Goal: Information Seeking & Learning: Check status

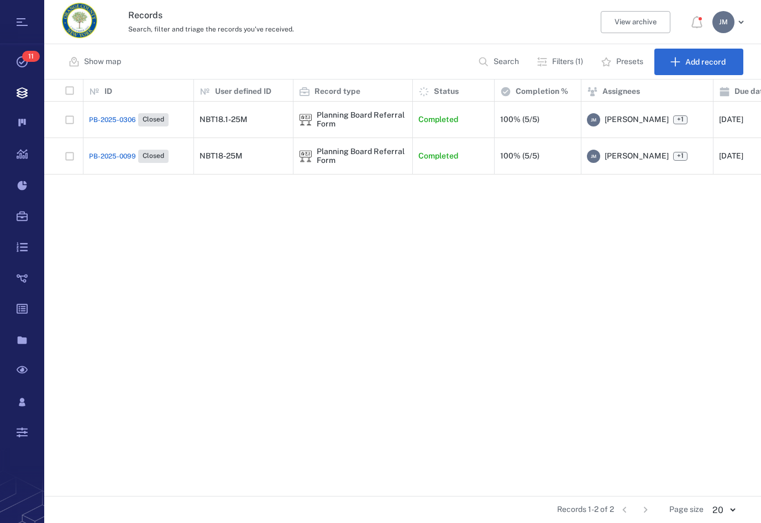
click at [554, 65] on p "Filters (1)" at bounding box center [567, 61] width 31 height 11
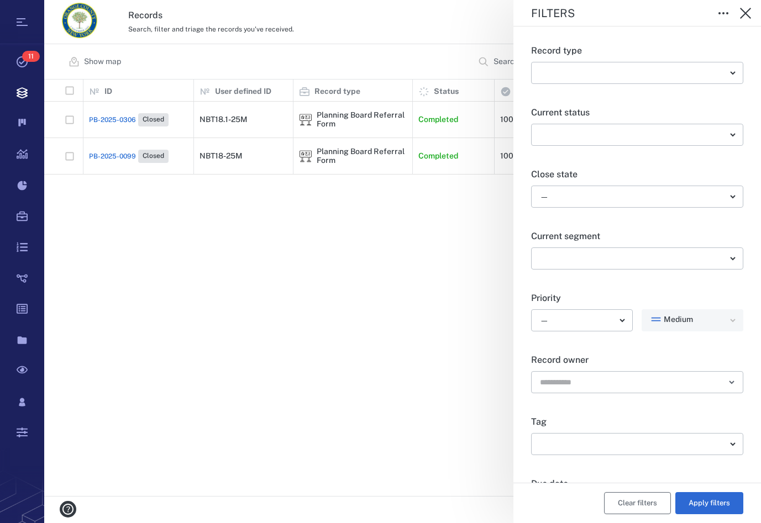
click at [620, 502] on button "Clear filters" at bounding box center [637, 504] width 67 height 22
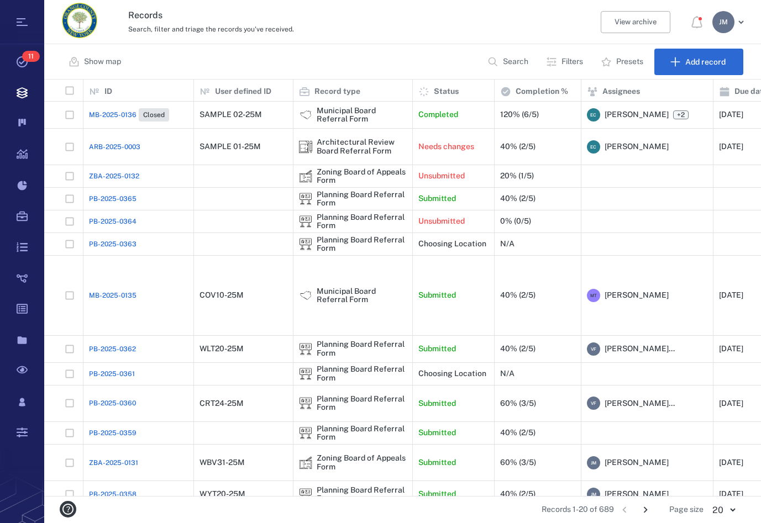
click at [559, 59] on button "Filters" at bounding box center [566, 62] width 53 height 27
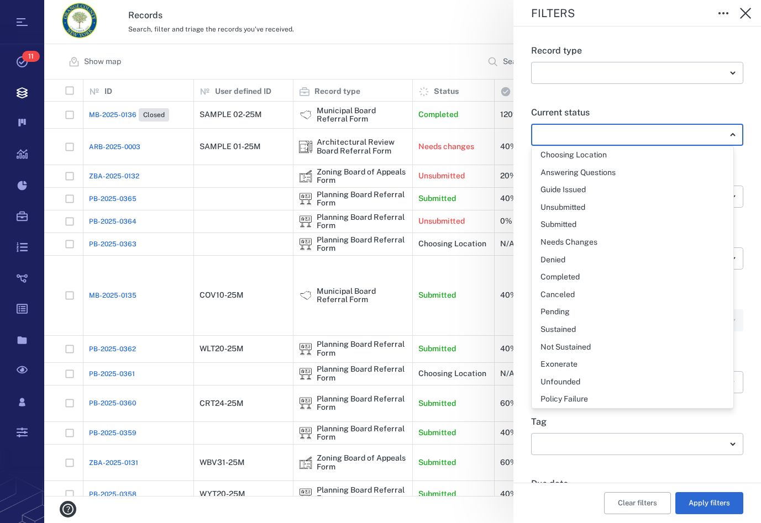
click at [561, 134] on body "Tasks 11 Records Boards Dashboard Reports Record types Guide steps Rules Form b…" at bounding box center [380, 261] width 761 height 523
click at [561, 134] on div at bounding box center [380, 261] width 761 height 523
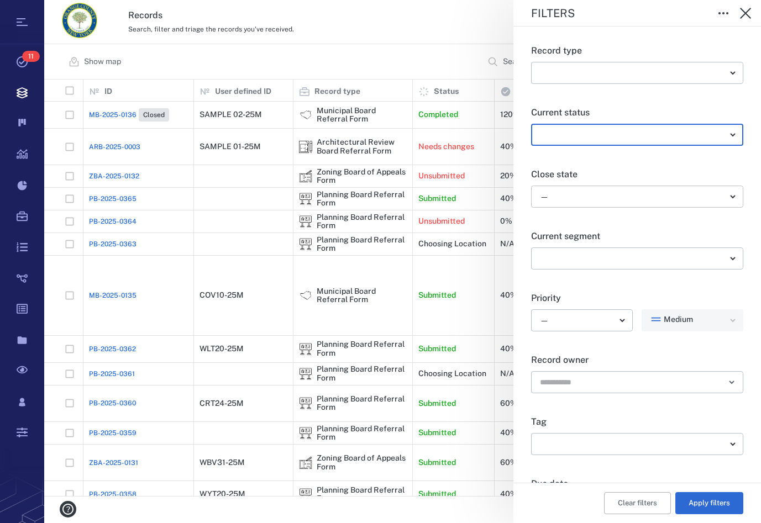
click at [561, 204] on body "Tasks 11 Records Boards Dashboard Reports Record types Guide steps Rules Form b…" at bounding box center [380, 261] width 761 height 523
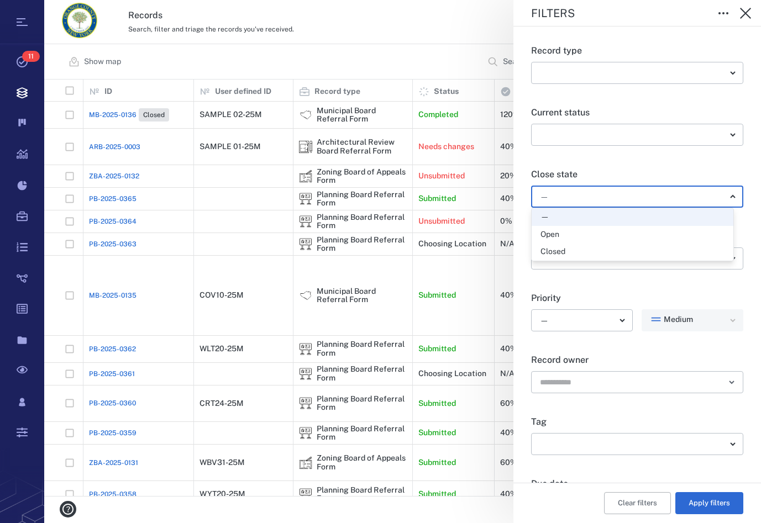
click at [559, 234] on div "Open" at bounding box center [550, 234] width 19 height 11
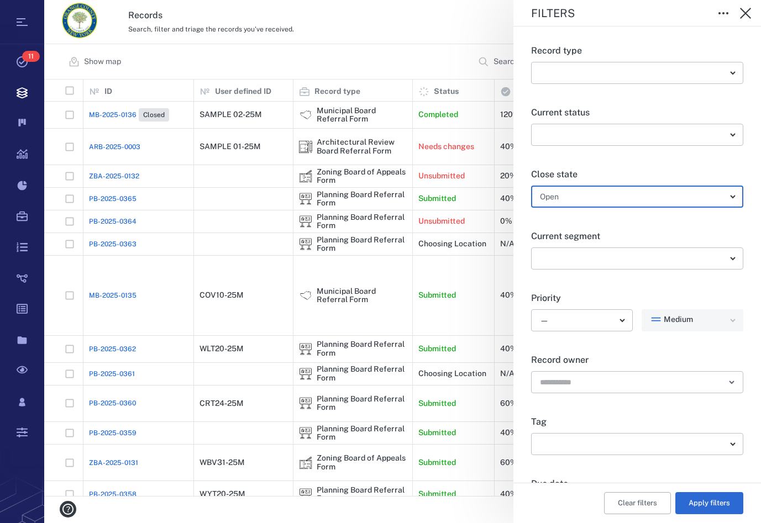
type input "*****"
click at [711, 499] on button "Apply filters" at bounding box center [709, 504] width 68 height 22
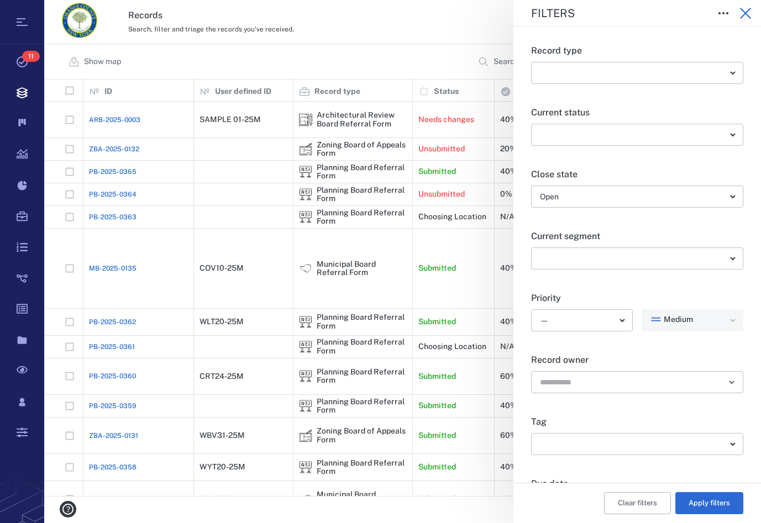
click at [747, 12] on icon "button" at bounding box center [745, 13] width 11 height 11
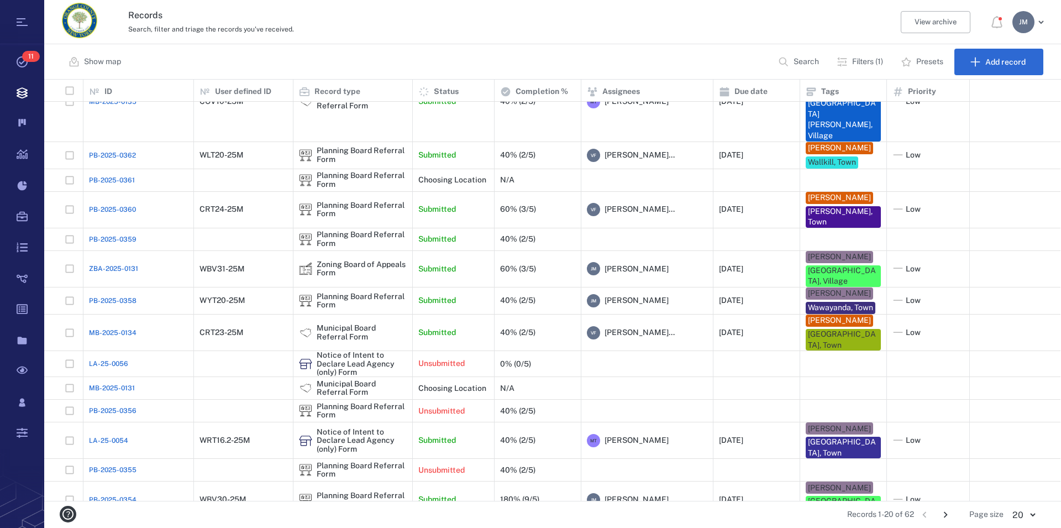
scroll to position [159, 0]
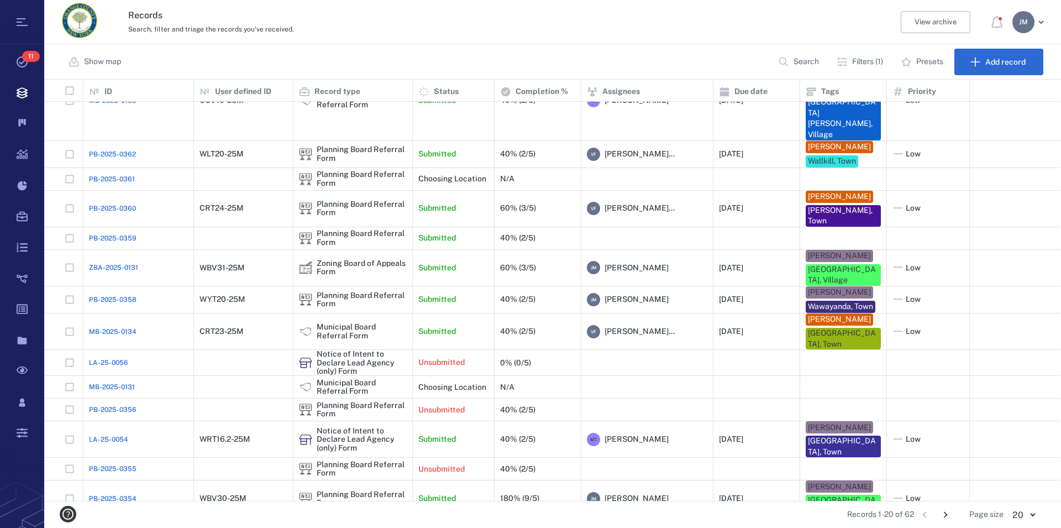
click at [761, 514] on icon "Go to next page" at bounding box center [946, 515] width 12 height 12
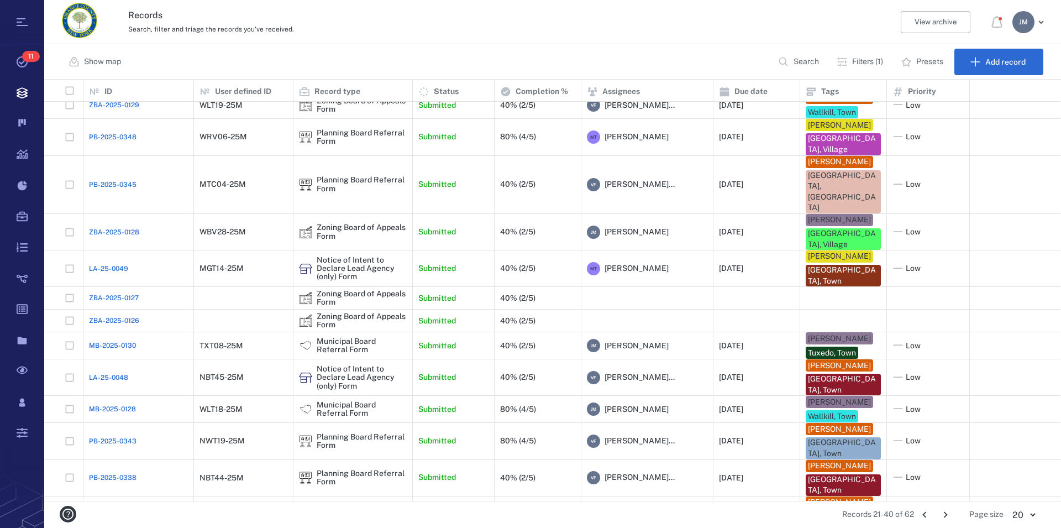
scroll to position [233, 0]
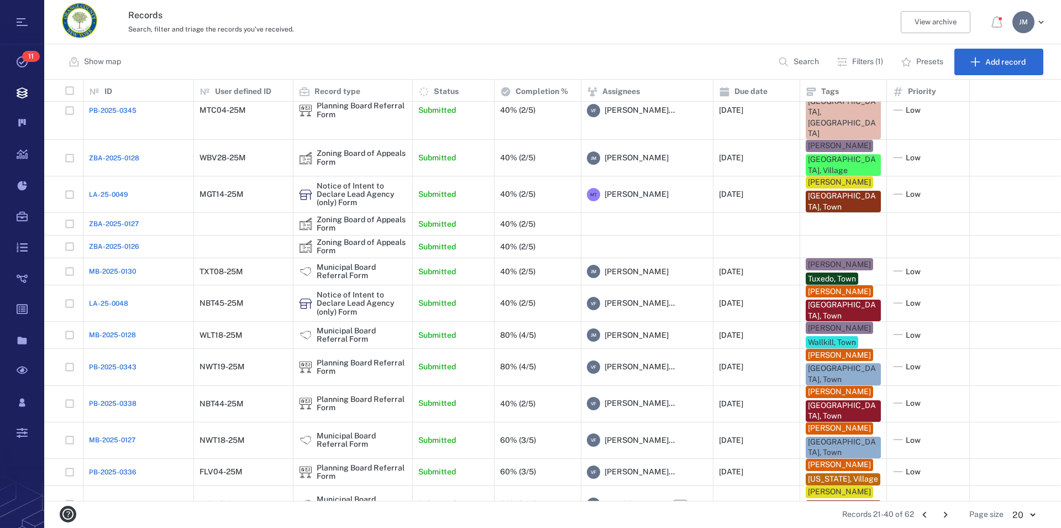
click at [761, 516] on icon "Go to next page" at bounding box center [946, 515] width 12 height 12
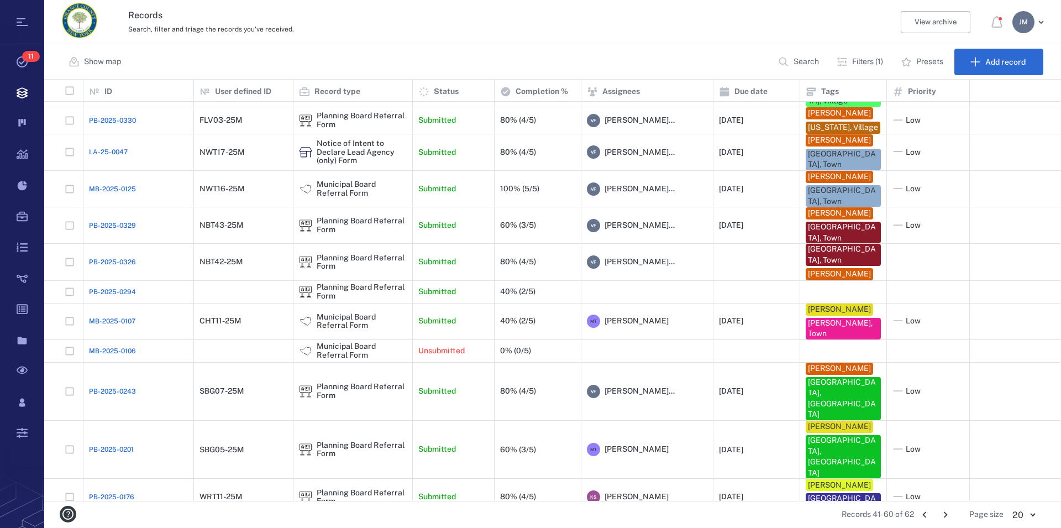
scroll to position [84, 0]
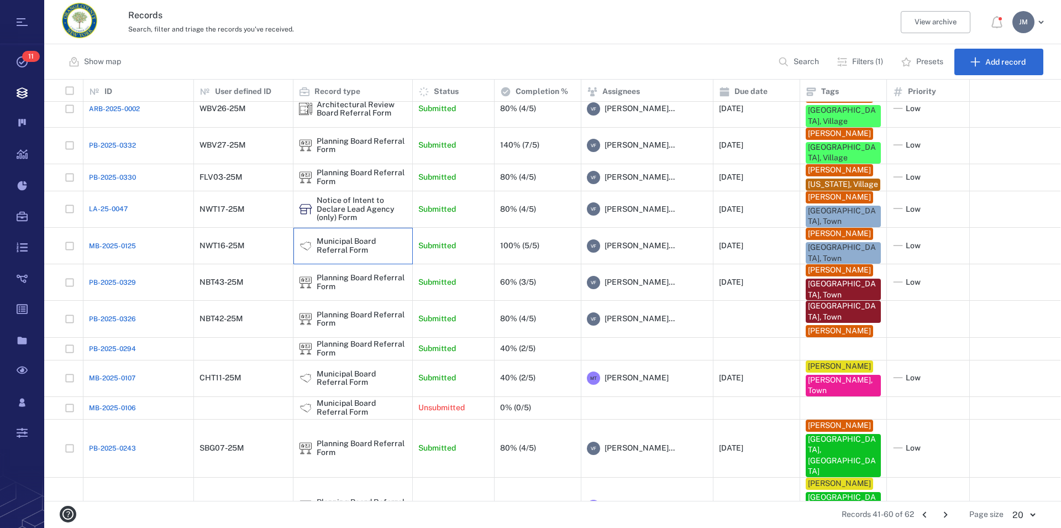
click at [345, 254] on div "Municipal Board Referral Form" at bounding box center [362, 245] width 90 height 17
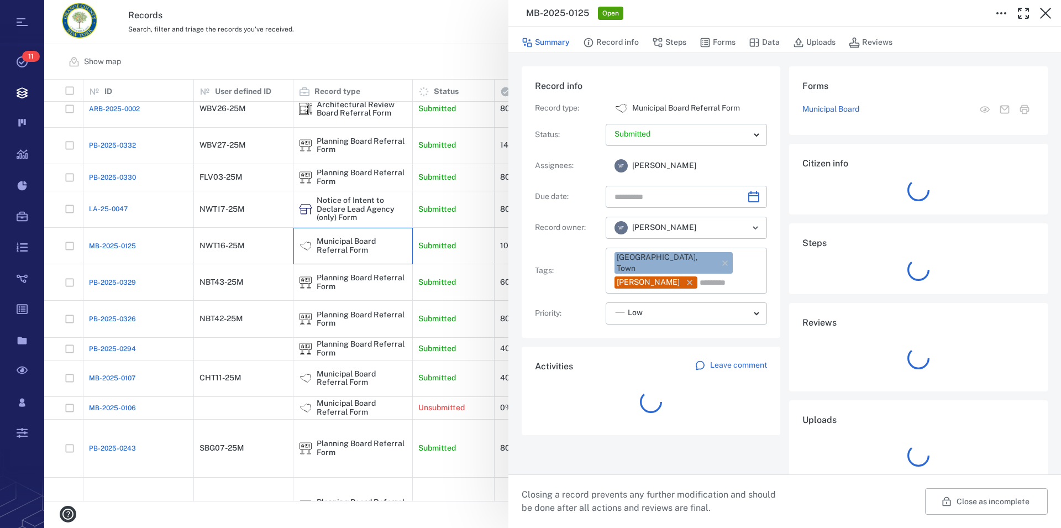
type input "**********"
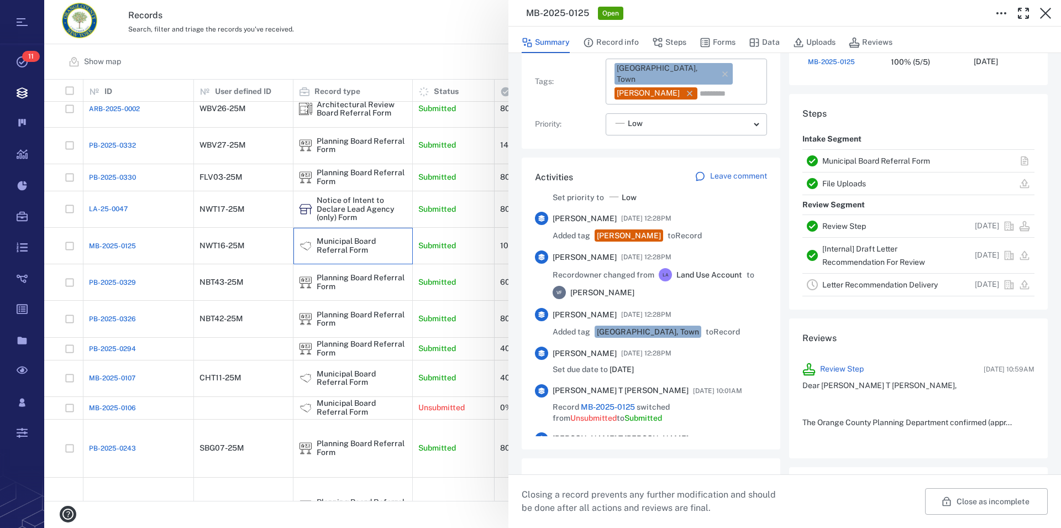
scroll to position [378, 0]
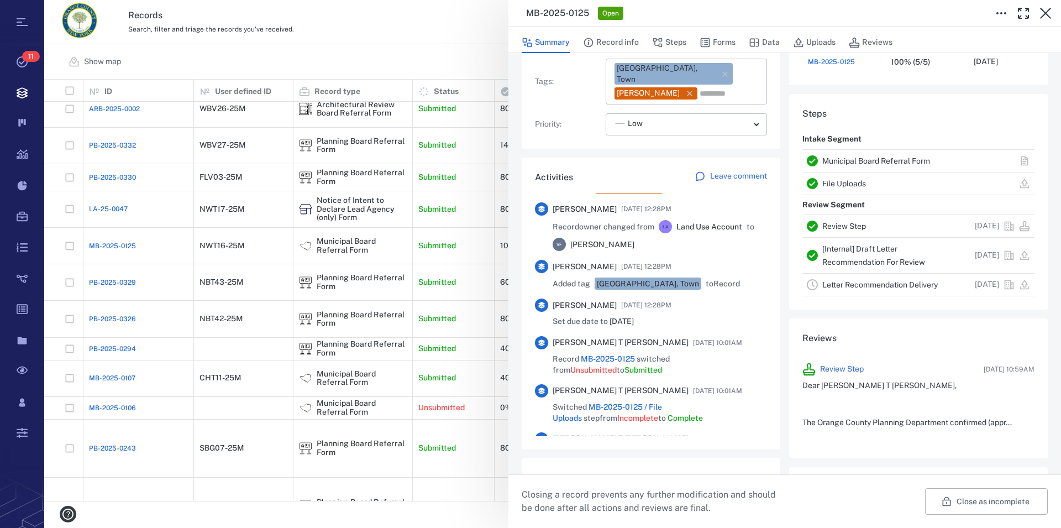
click at [761, 159] on link "Municipal Board Referral Form" at bounding box center [877, 160] width 108 height 9
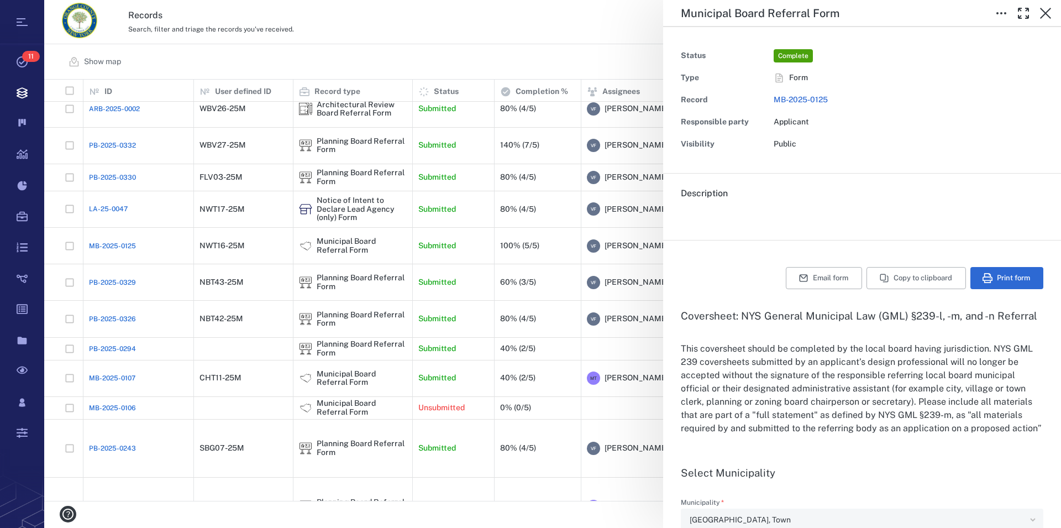
scroll to position [315, 0]
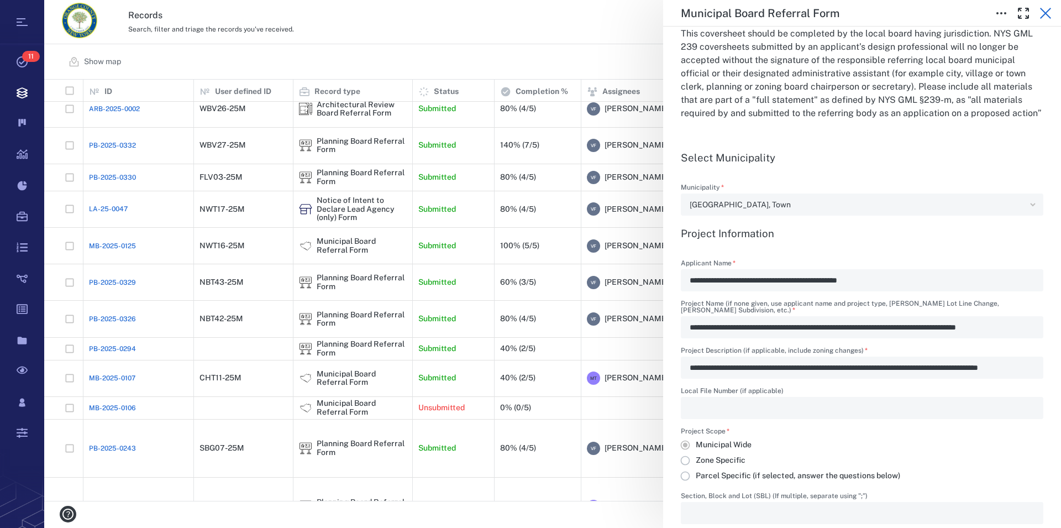
click at [761, 12] on icon "button" at bounding box center [1045, 13] width 13 height 13
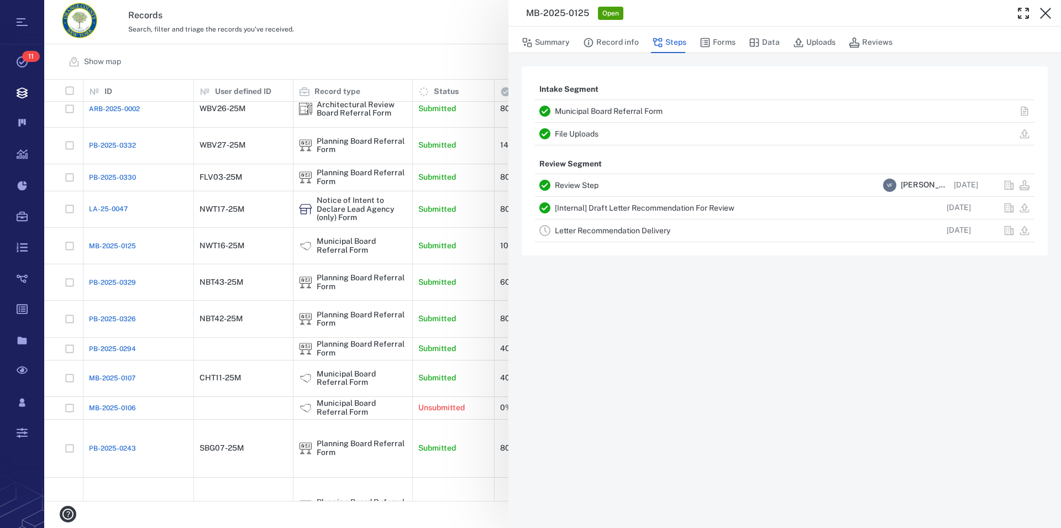
click at [761, 12] on icon "button" at bounding box center [1045, 13] width 13 height 13
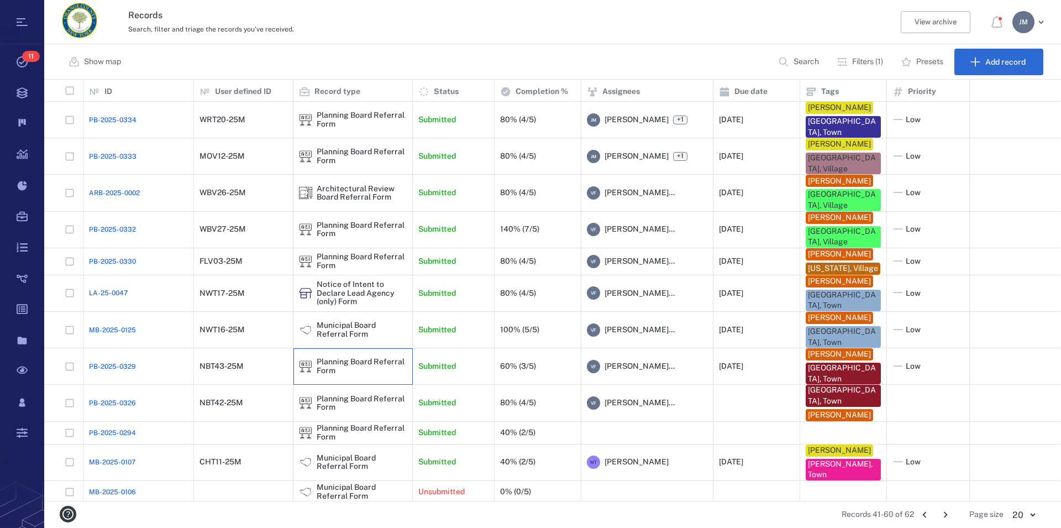
click at [366, 373] on div "Planning Board Referral Form" at bounding box center [362, 366] width 90 height 17
click at [368, 370] on div "Planning Board Referral Form" at bounding box center [362, 366] width 90 height 17
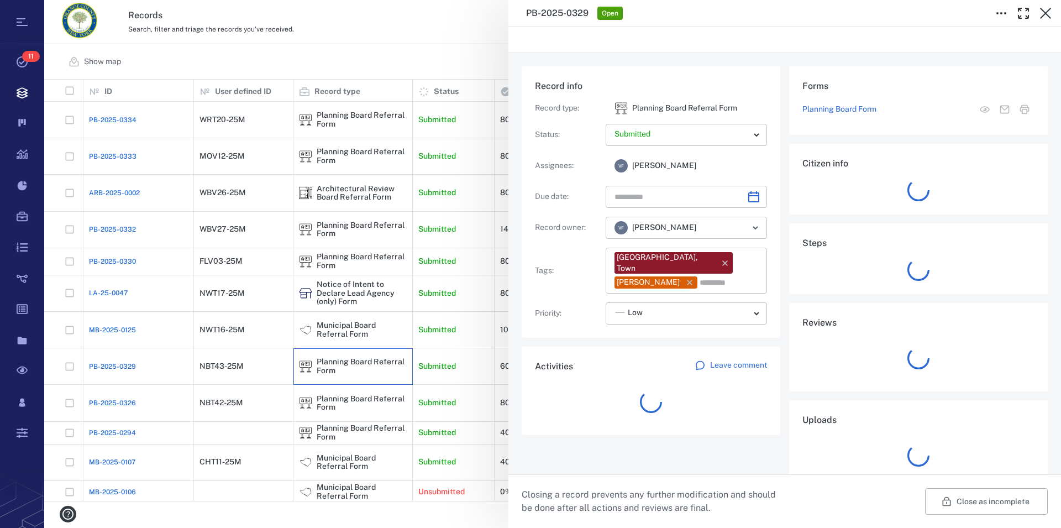
type input "**********"
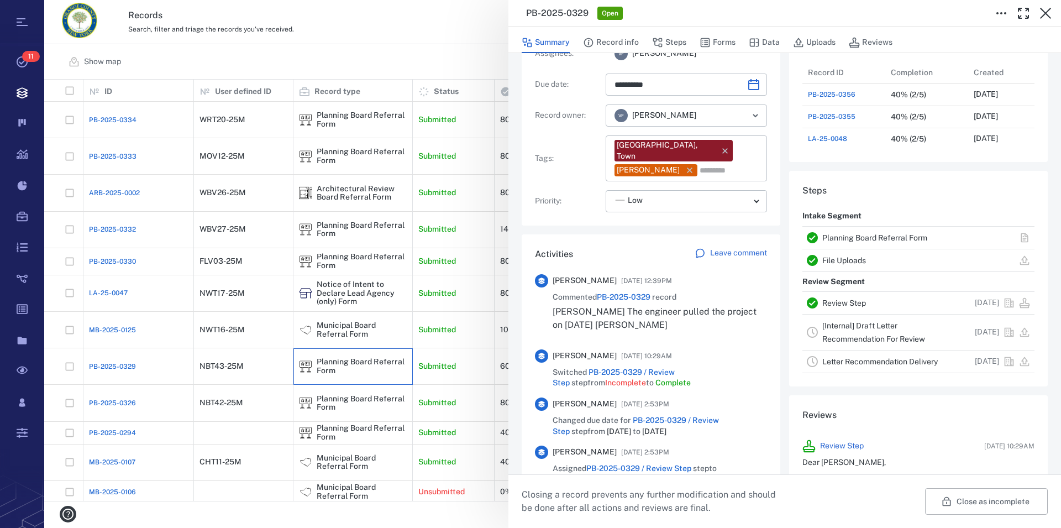
scroll to position [126, 0]
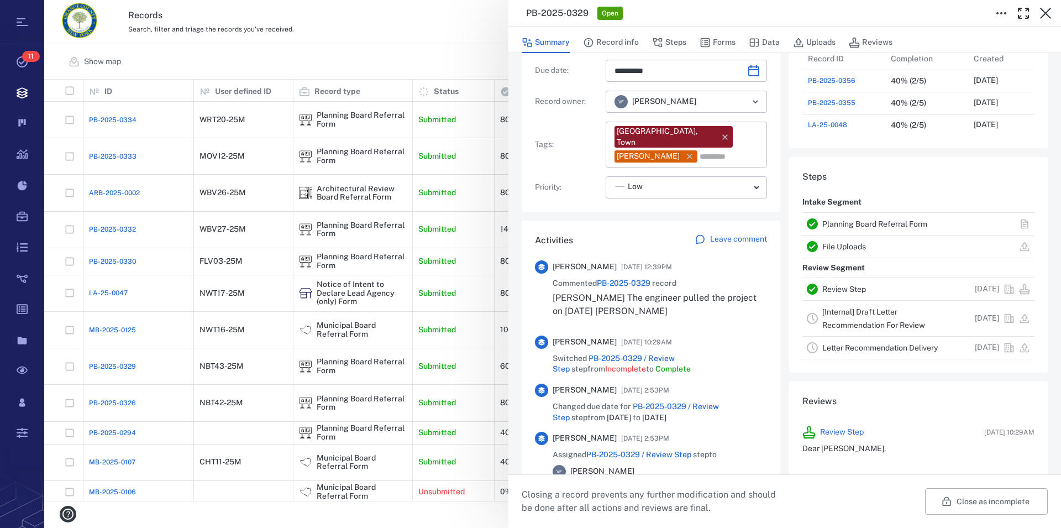
click at [761, 226] on link "Planning Board Referral Form" at bounding box center [875, 223] width 105 height 9
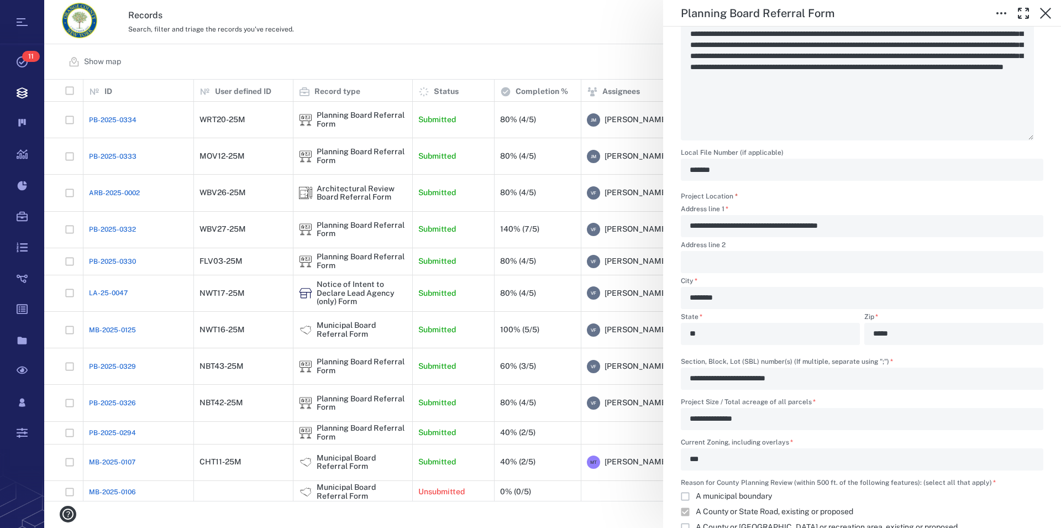
scroll to position [252, 0]
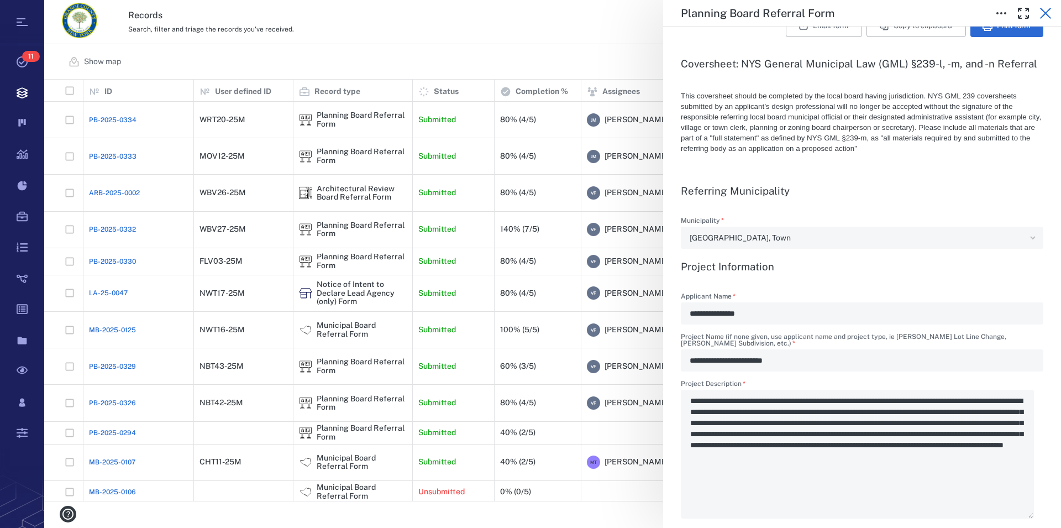
click at [761, 15] on icon "button" at bounding box center [1045, 13] width 13 height 13
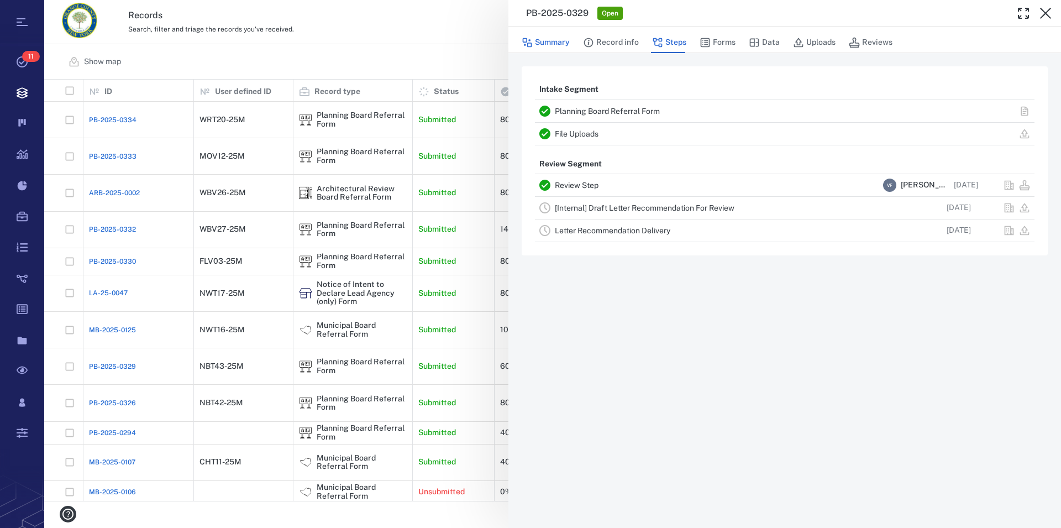
click at [553, 41] on button "Summary" at bounding box center [546, 42] width 48 height 21
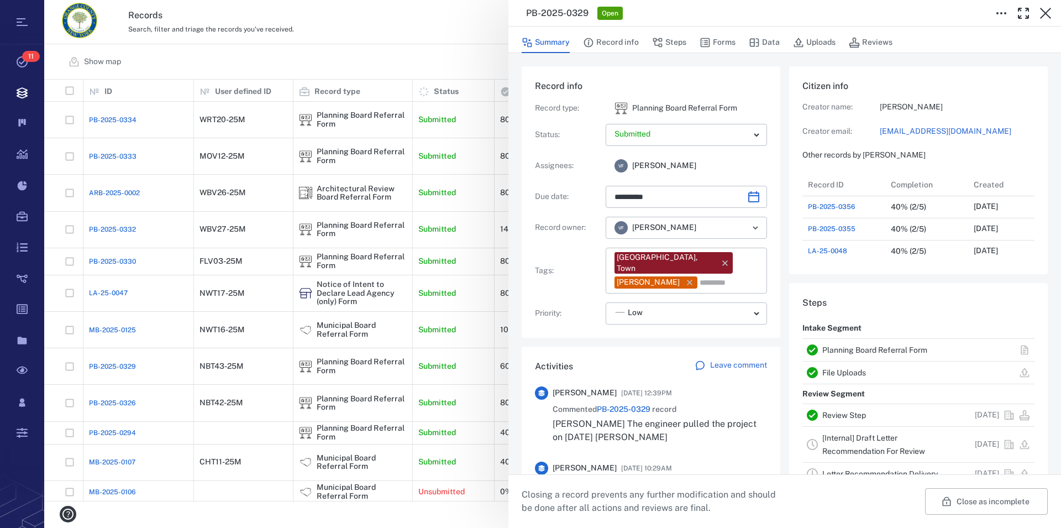
type input "**********"
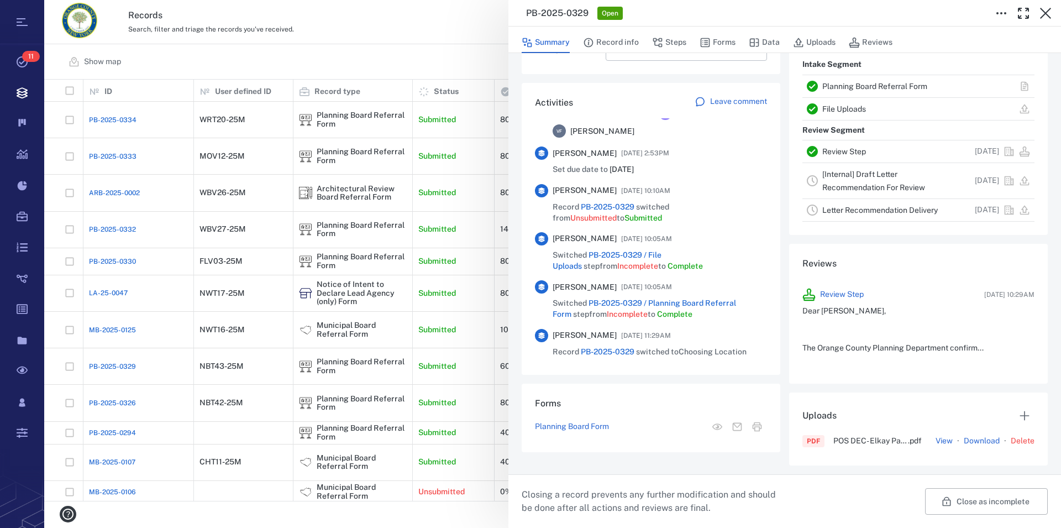
scroll to position [349, 0]
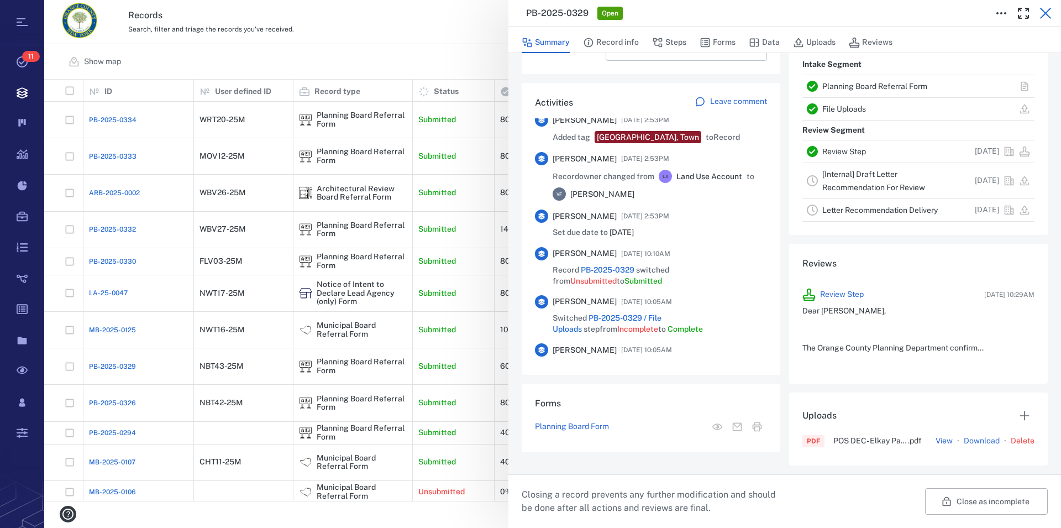
click at [761, 15] on icon "button" at bounding box center [1045, 13] width 13 height 13
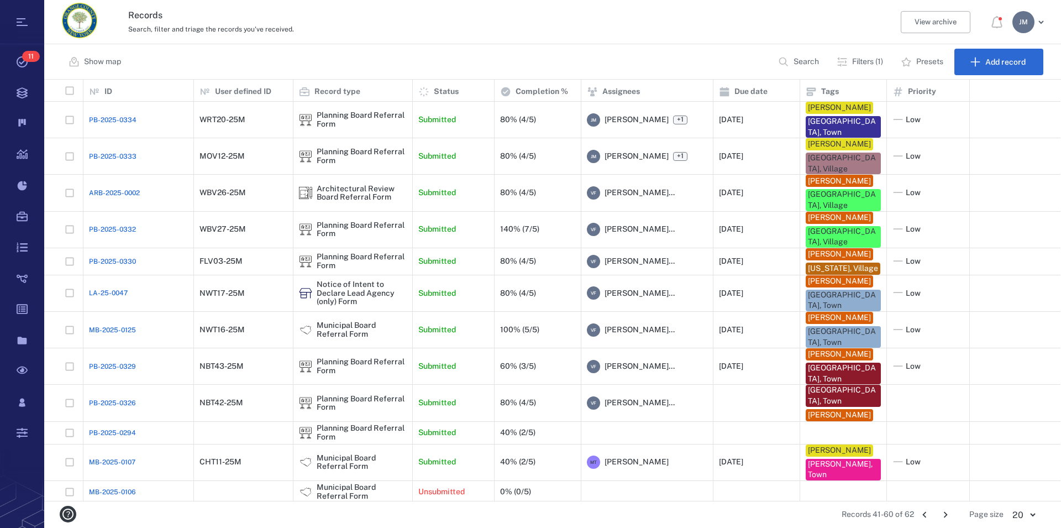
click at [761, 514] on icon "Go to previous page" at bounding box center [925, 515] width 4 height 6
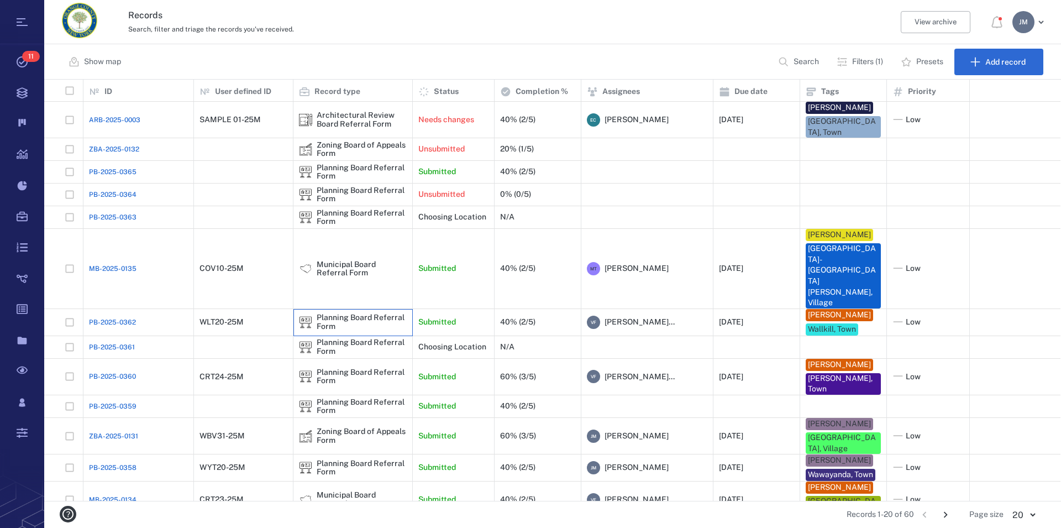
click at [352, 313] on div "Planning Board Referral Form" at bounding box center [362, 321] width 90 height 17
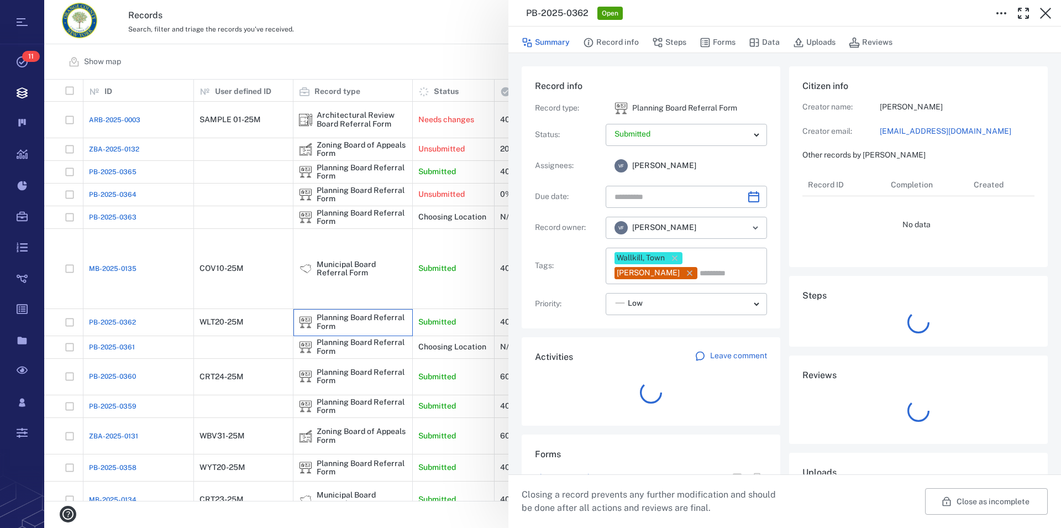
type input "**********"
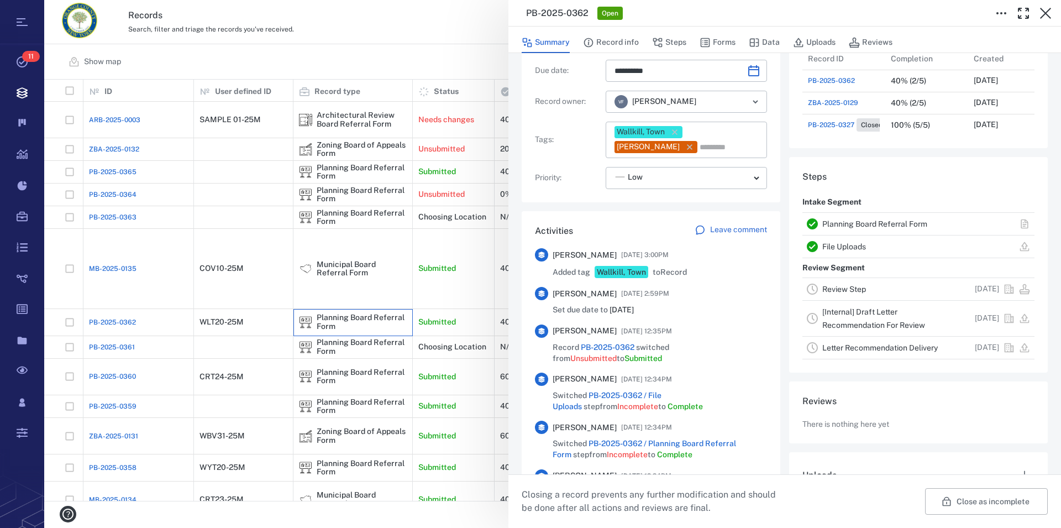
scroll to position [289, 0]
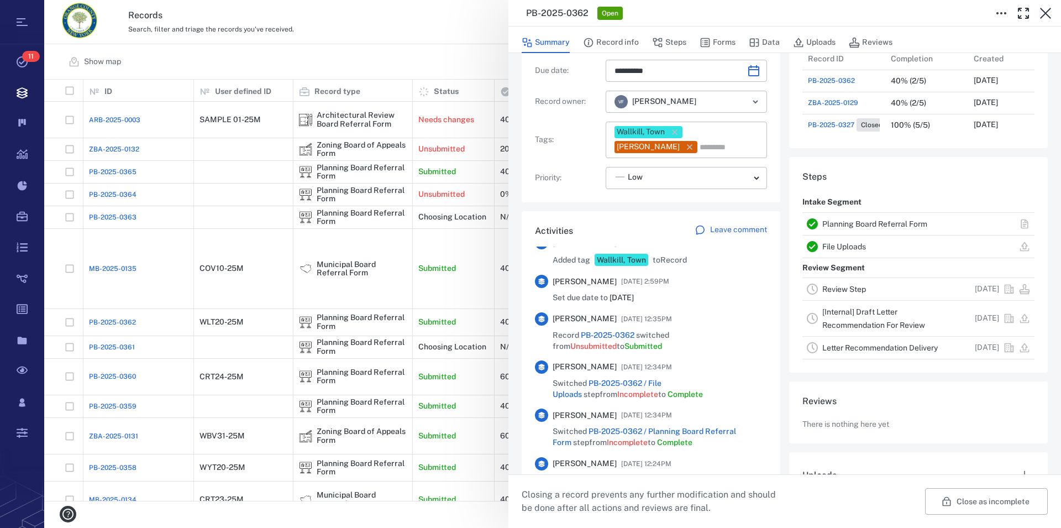
click at [761, 224] on link "Planning Board Referral Form" at bounding box center [875, 223] width 105 height 9
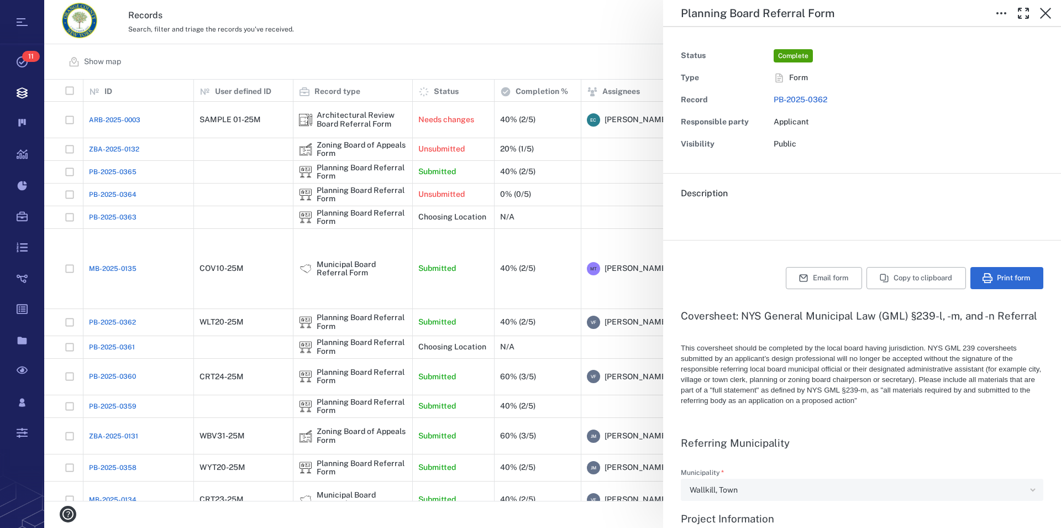
type textarea "*"
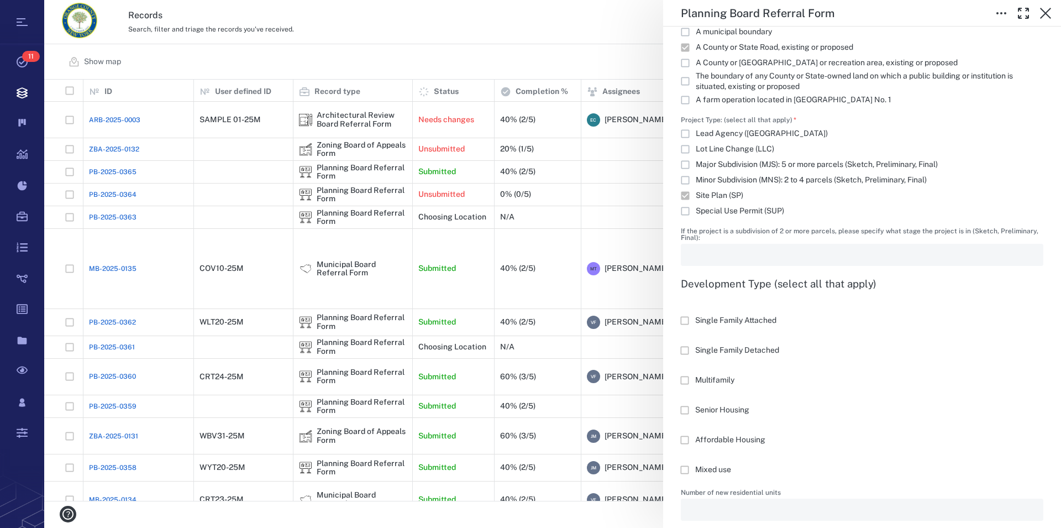
scroll to position [1008, 0]
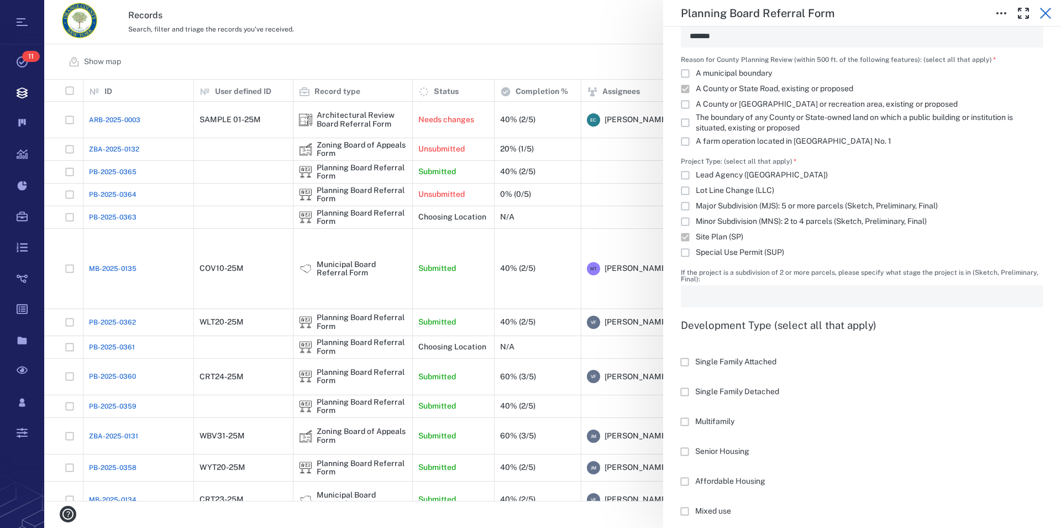
click at [761, 15] on icon "button" at bounding box center [1045, 13] width 13 height 13
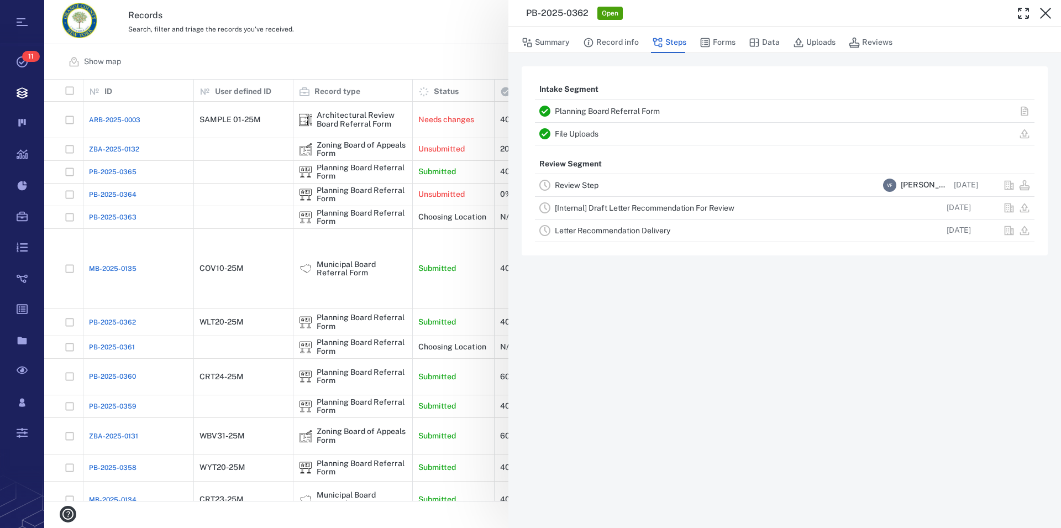
click at [761, 15] on icon "button" at bounding box center [1045, 13] width 13 height 13
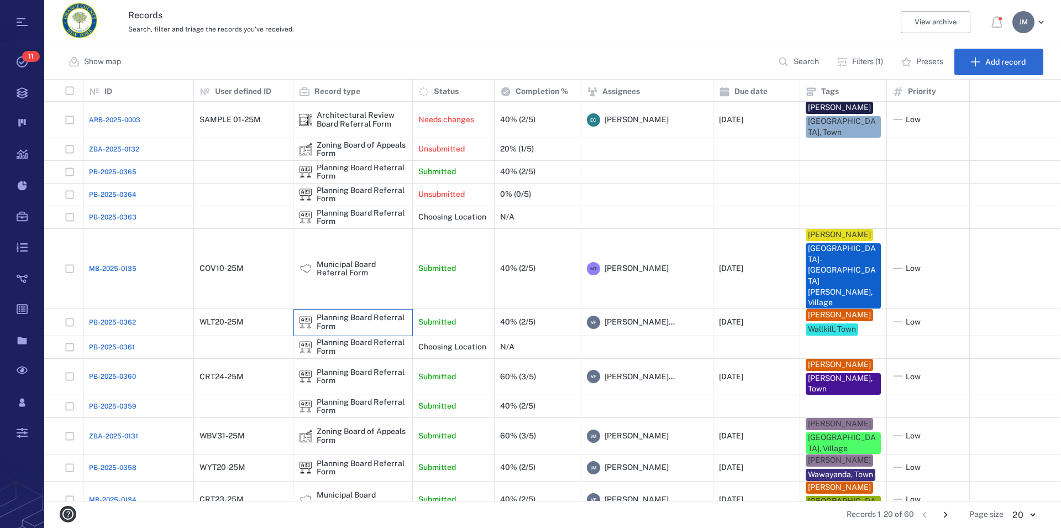
click at [337, 313] on div "Planning Board Referral Form" at bounding box center [362, 321] width 90 height 17
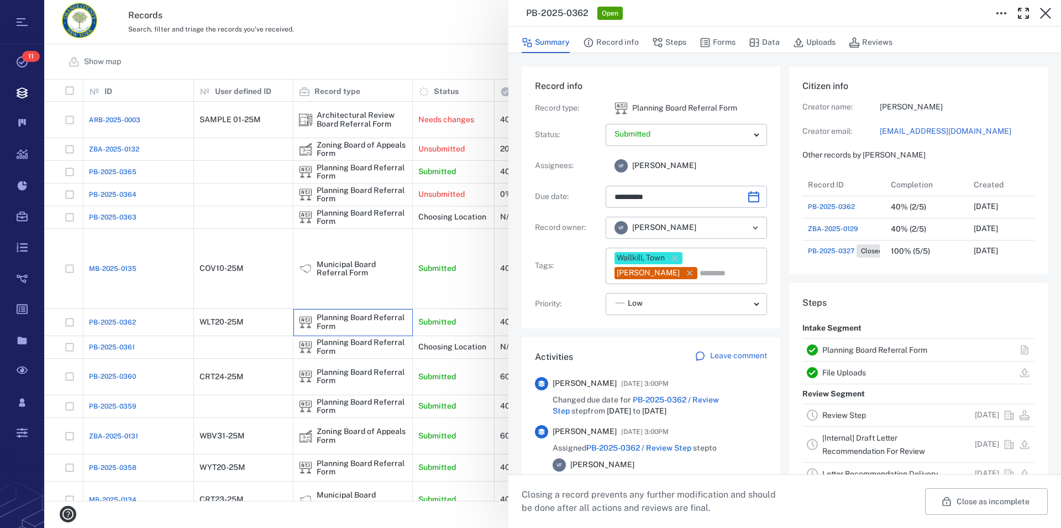
type input "**********"
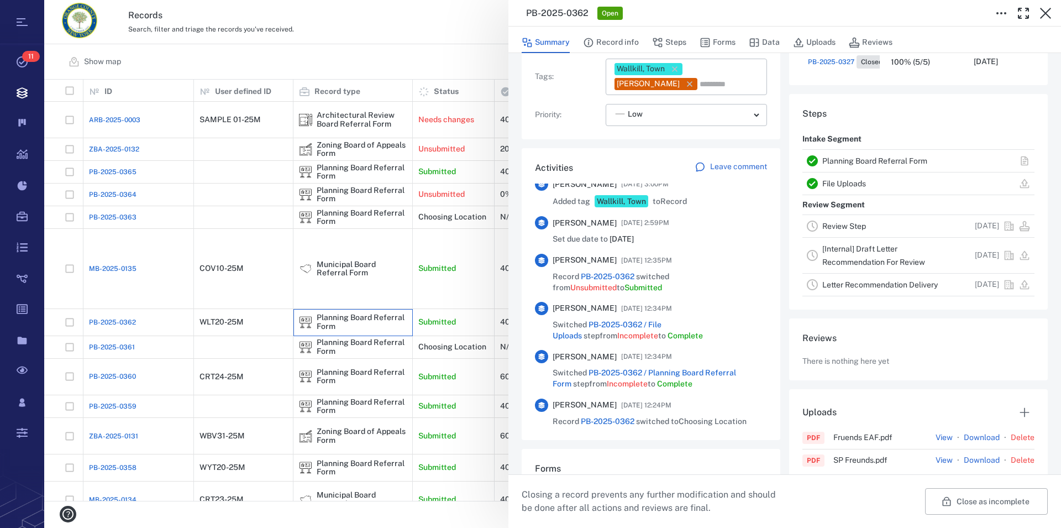
scroll to position [289, 0]
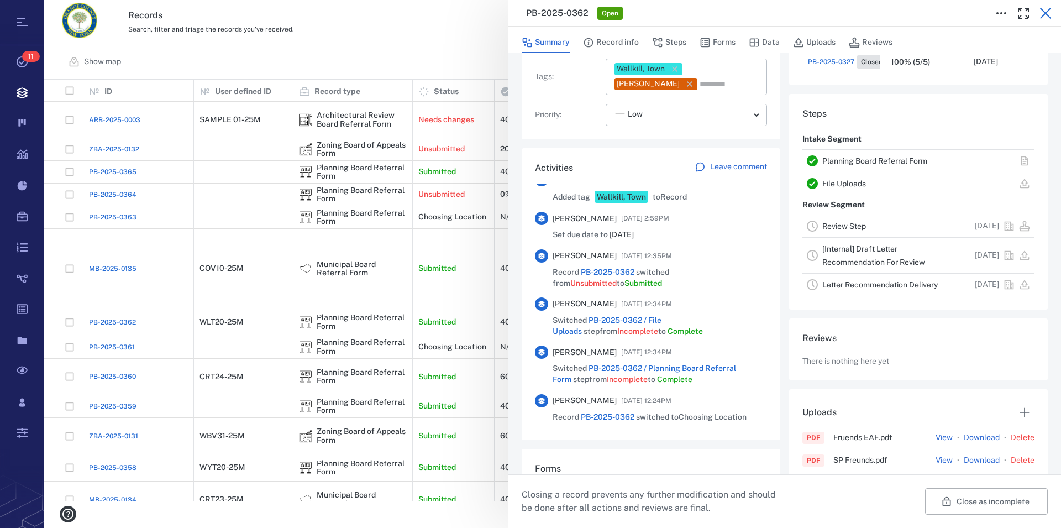
click at [761, 11] on icon "button" at bounding box center [1045, 13] width 11 height 11
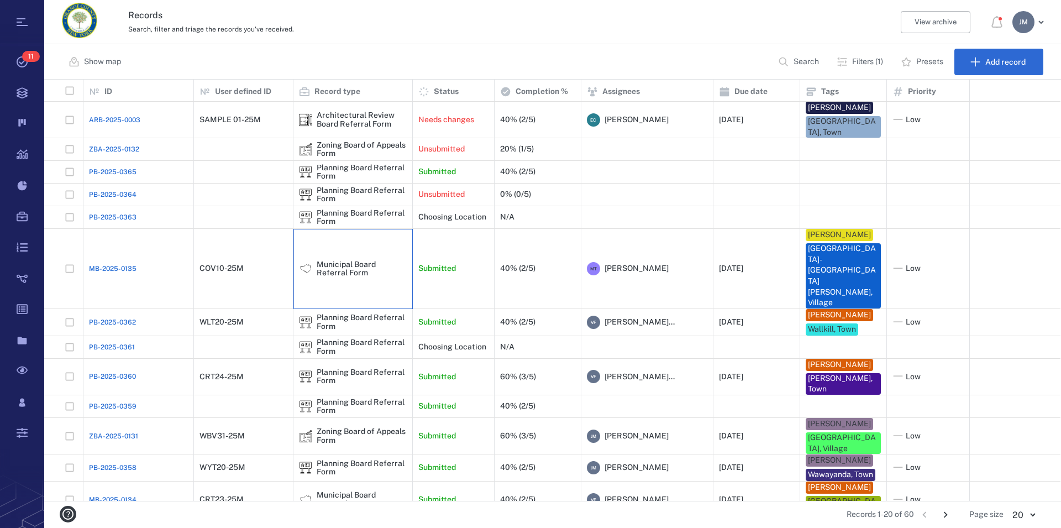
click at [349, 260] on div "Municipal Board Referral Form" at bounding box center [362, 268] width 90 height 17
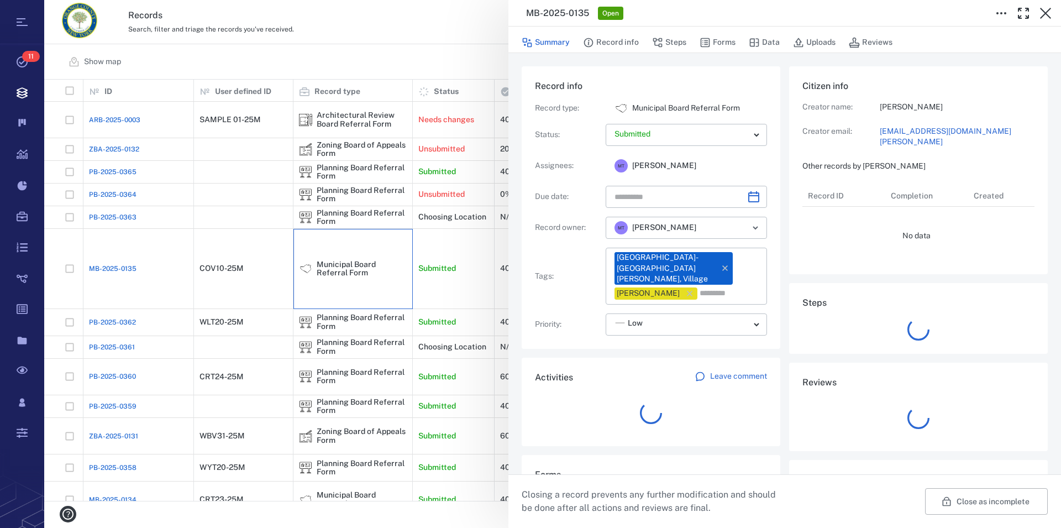
type input "**********"
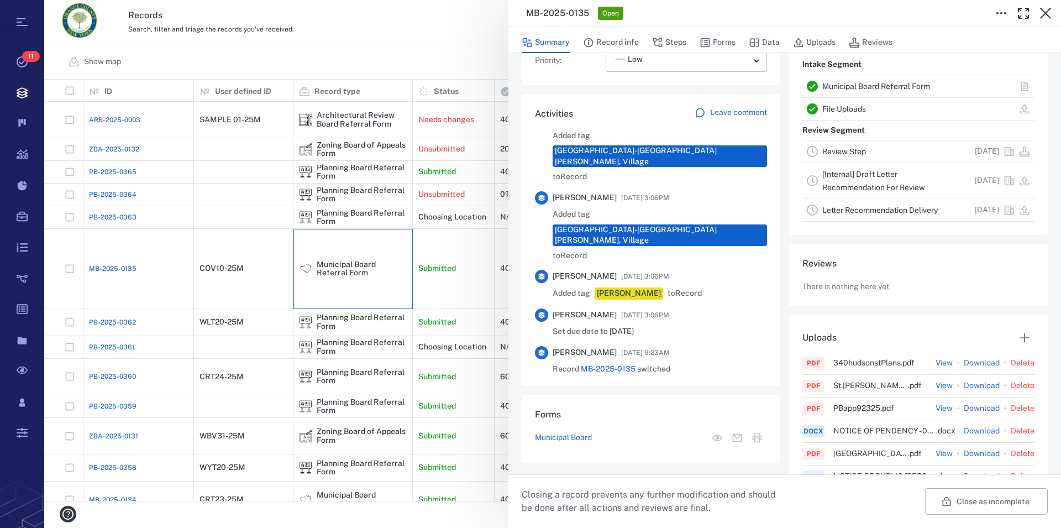
scroll to position [378, 0]
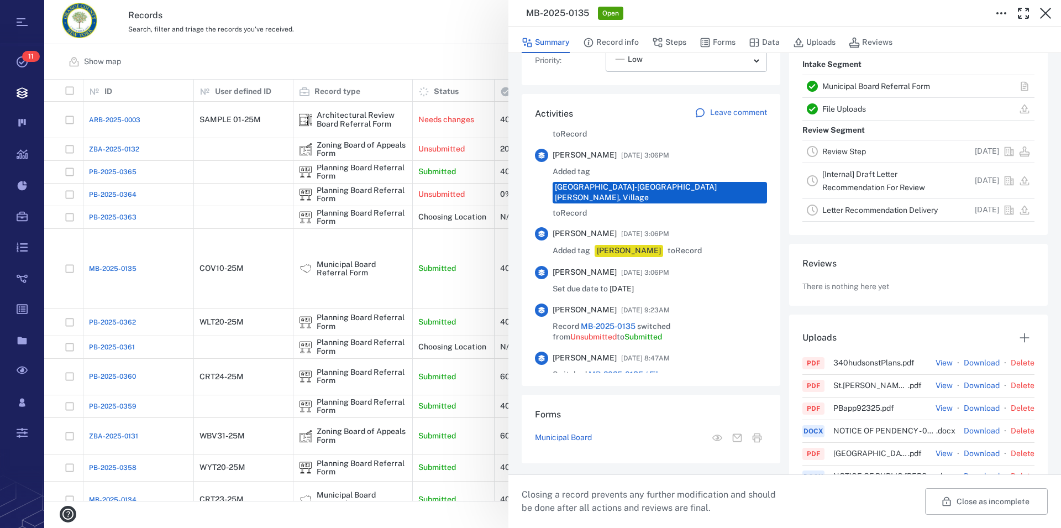
click at [761, 84] on link "Municipal Board Referral Form" at bounding box center [877, 86] width 108 height 9
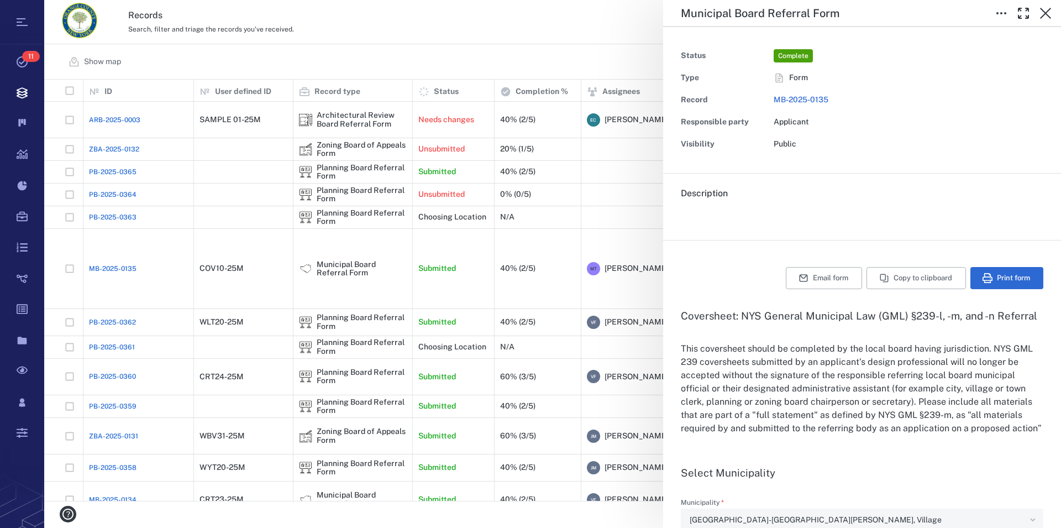
type input "**********"
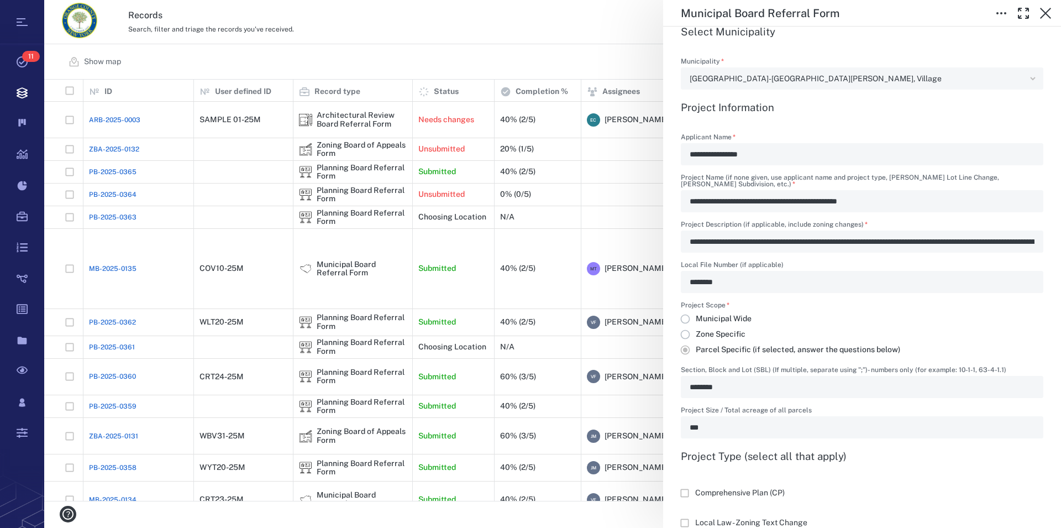
scroll to position [378, 0]
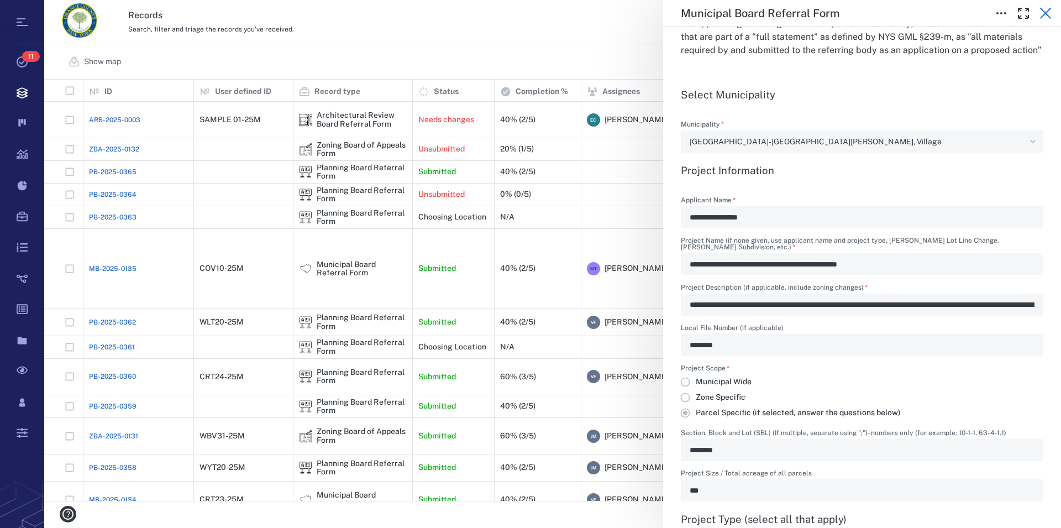
click at [761, 12] on icon "button" at bounding box center [1045, 13] width 13 height 13
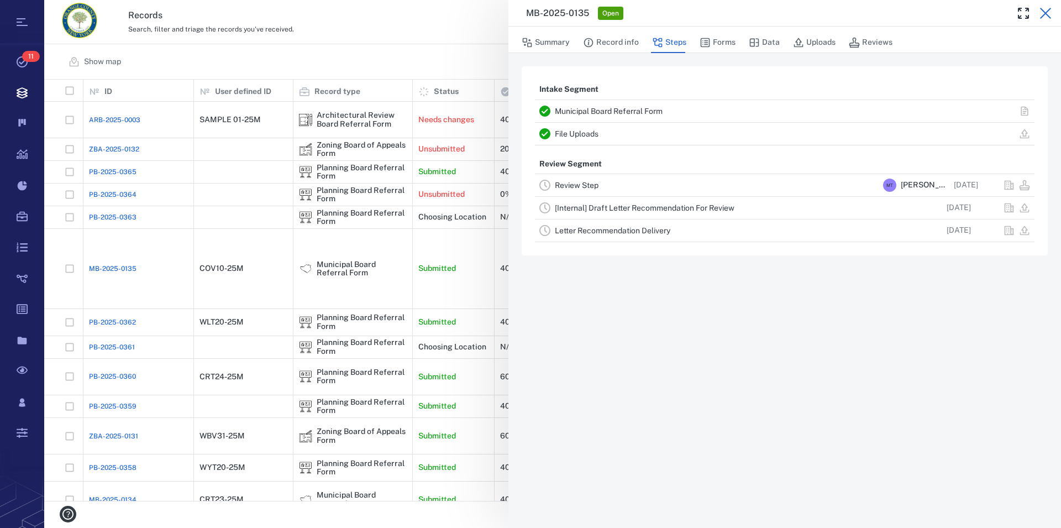
click at [761, 15] on icon "button" at bounding box center [1045, 13] width 13 height 13
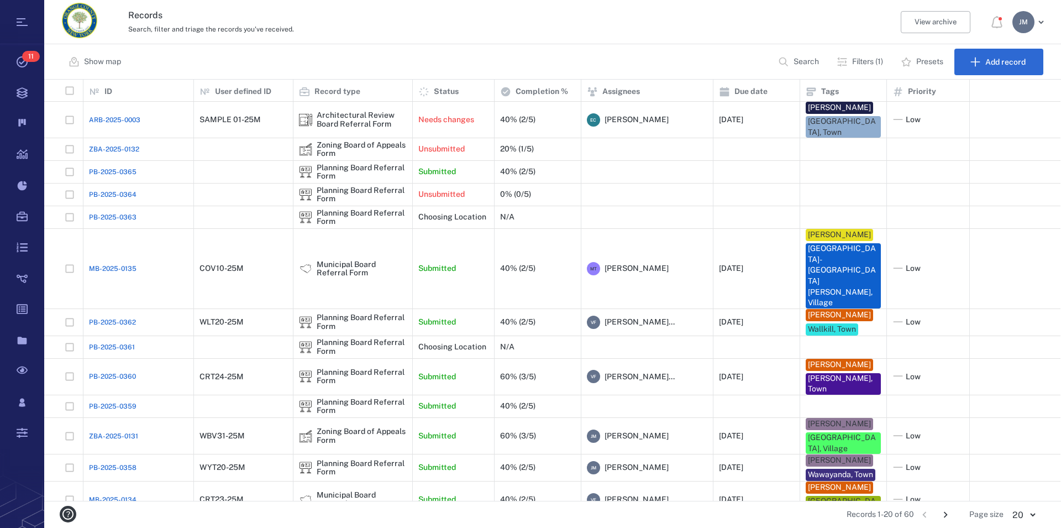
click at [761, 64] on p "Filters (1)" at bounding box center [867, 61] width 31 height 11
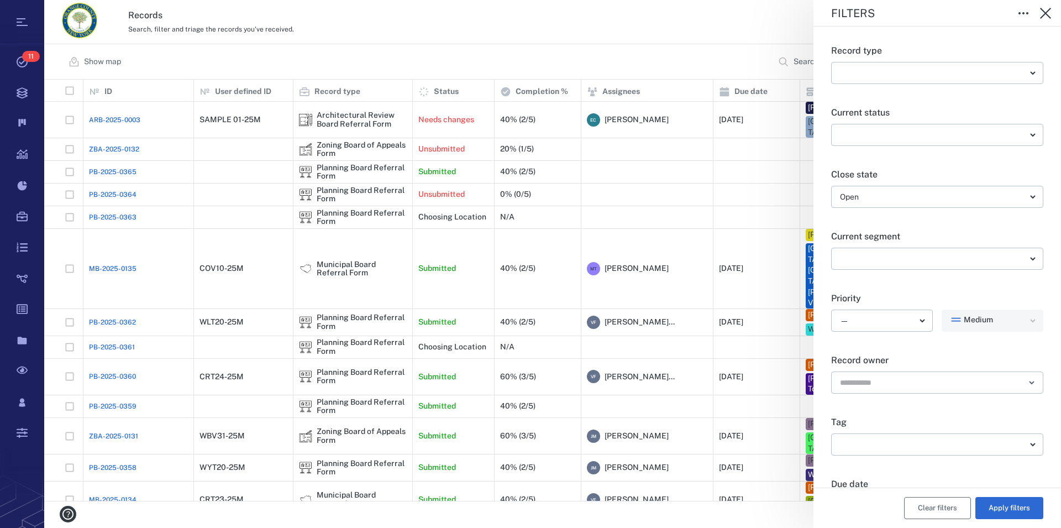
click at [761, 503] on button "Clear filters" at bounding box center [937, 508] width 67 height 22
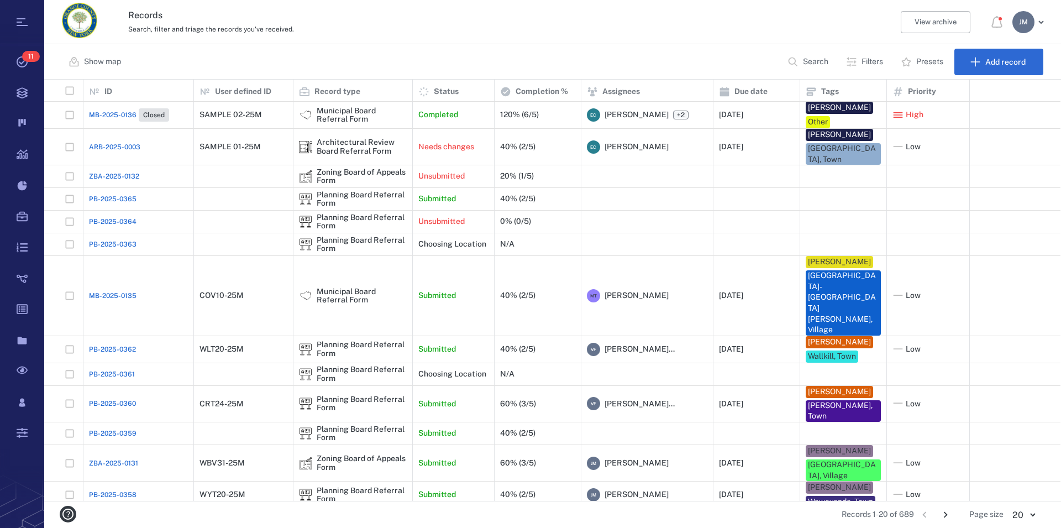
click at [761, 60] on p "Search" at bounding box center [815, 61] width 25 height 11
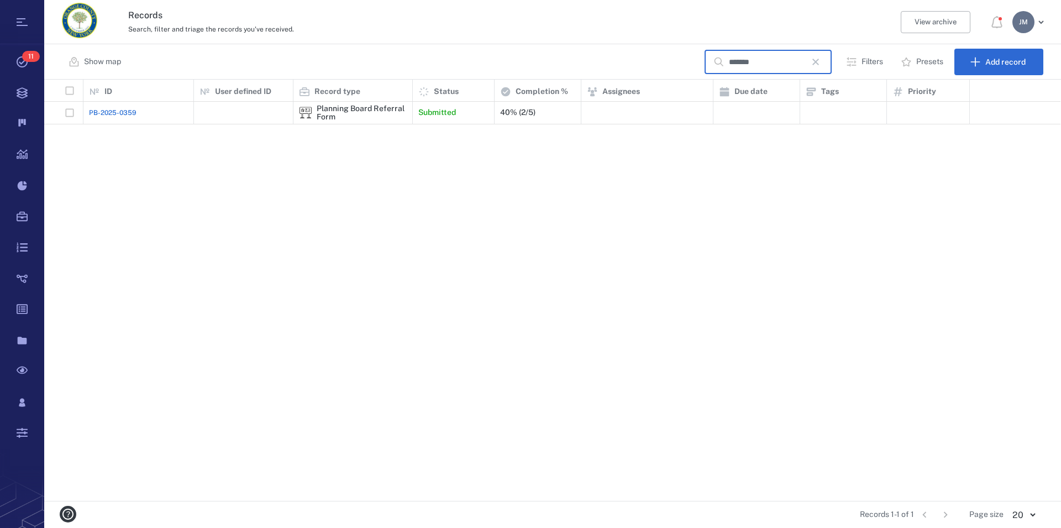
type input "*******"
click at [761, 64] on icon "button" at bounding box center [815, 61] width 13 height 13
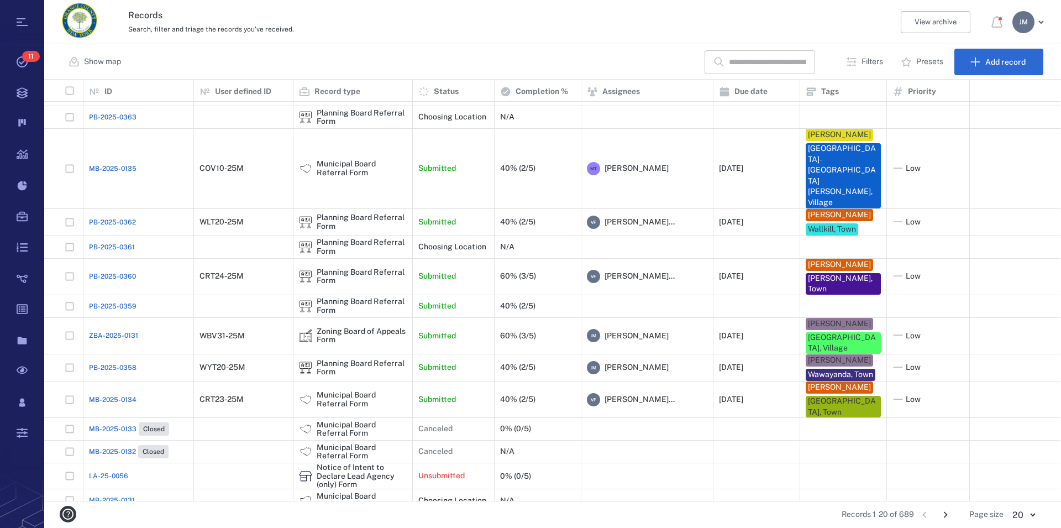
scroll to position [139, 0]
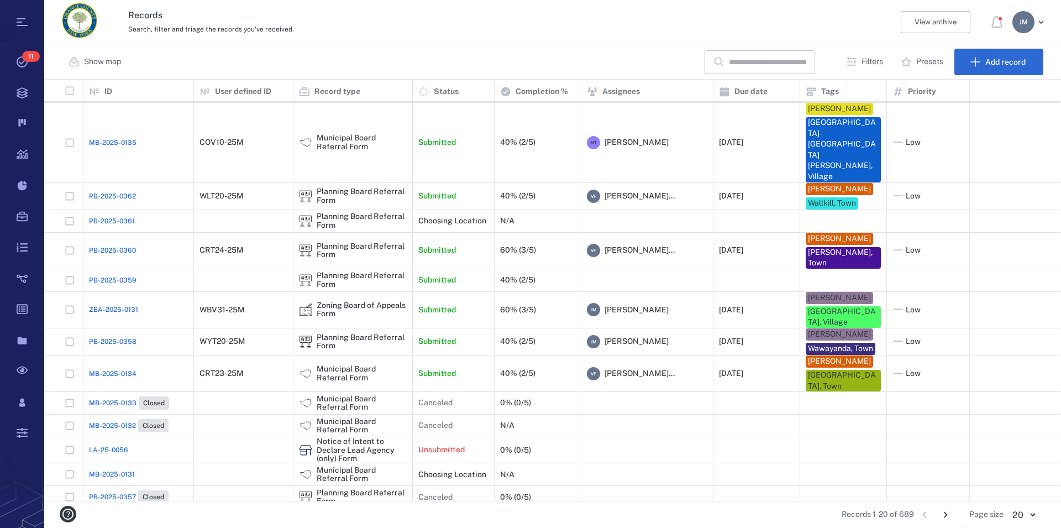
click at [761, 62] on p "Filters" at bounding box center [873, 61] width 22 height 11
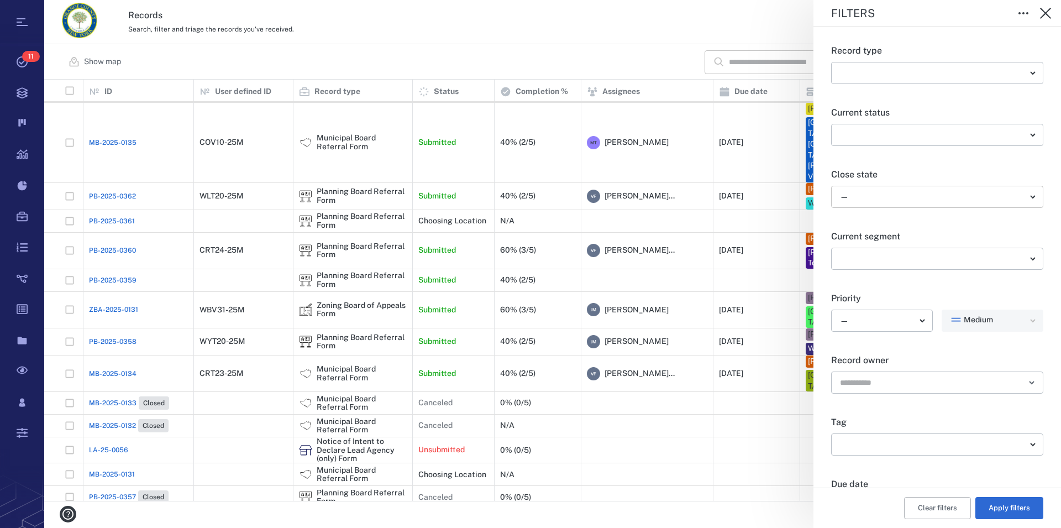
click at [761, 195] on body "Tasks 11 Records Boards Dashboard Reports Record types Guide steps Rules Form b…" at bounding box center [530, 264] width 1061 height 528
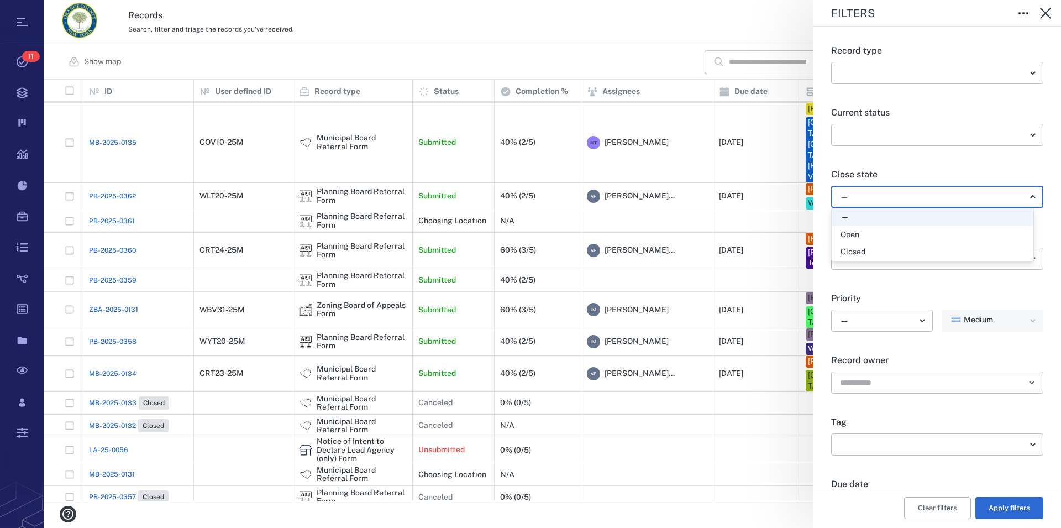
click at [761, 235] on div "Open" at bounding box center [933, 234] width 184 height 11
type input "*****"
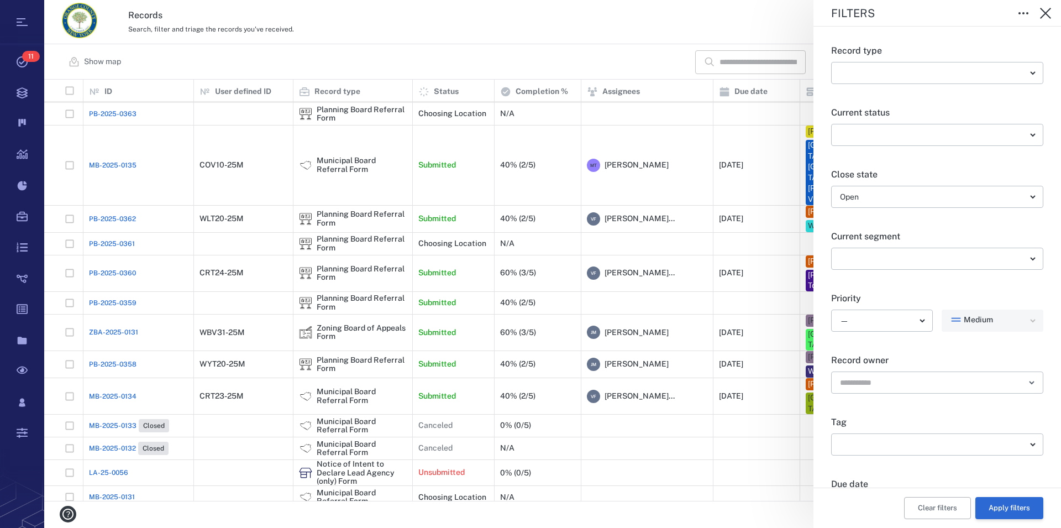
click at [761, 504] on button "Apply filters" at bounding box center [1010, 508] width 68 height 22
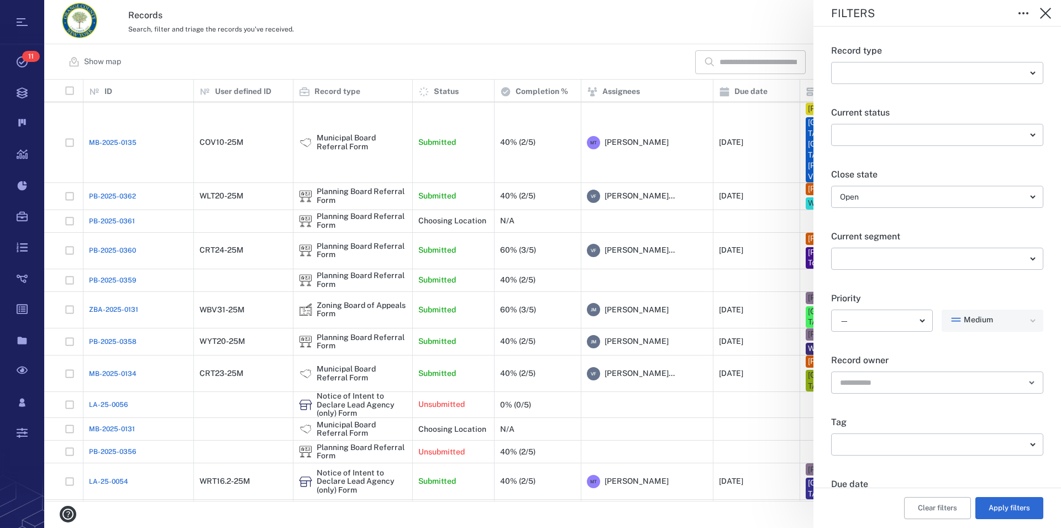
scroll to position [94, 0]
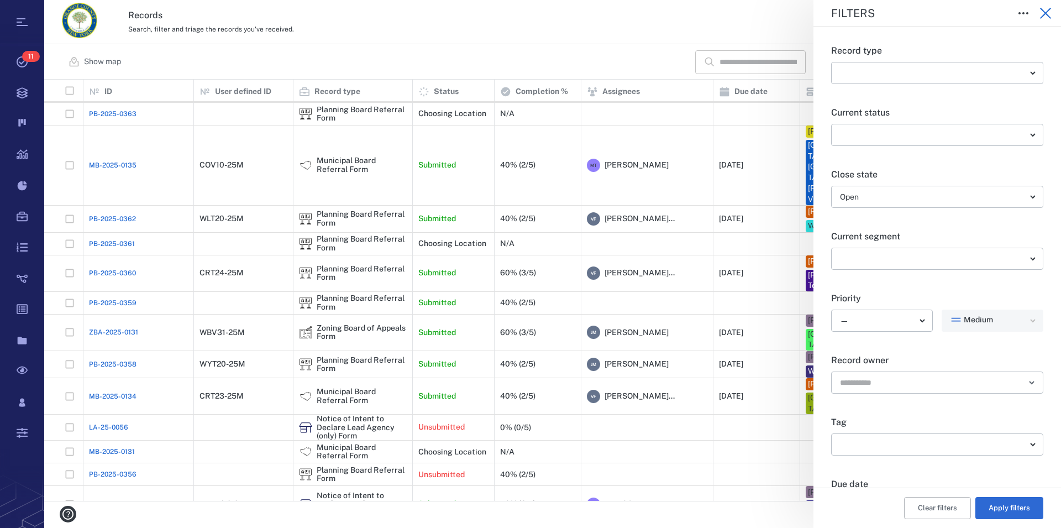
click at [761, 14] on icon "button" at bounding box center [1045, 13] width 13 height 13
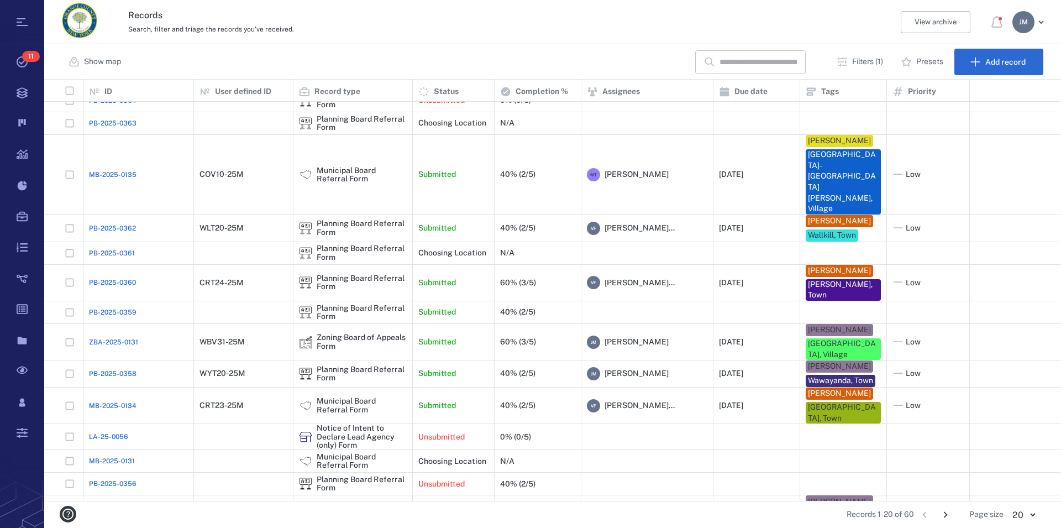
scroll to position [0, 0]
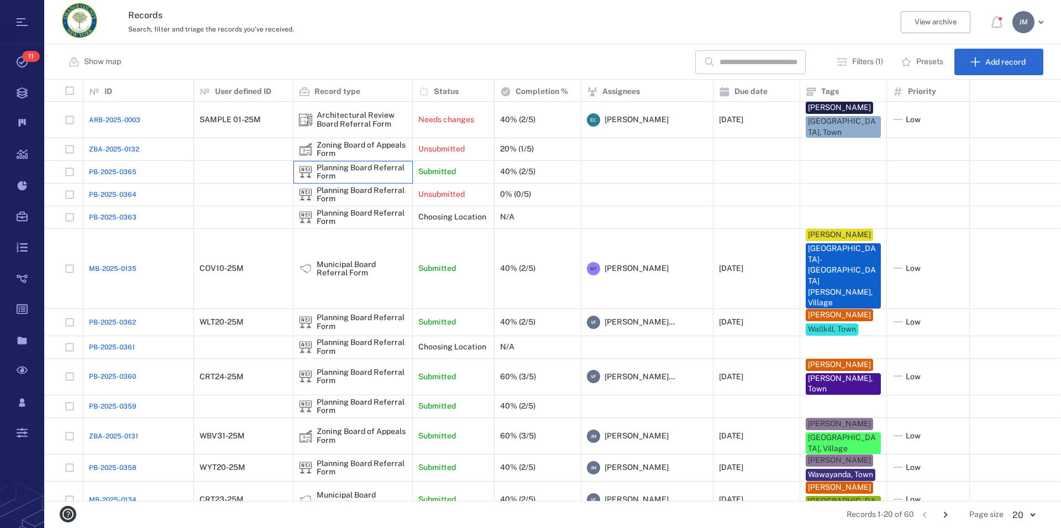
click at [337, 164] on div "Planning Board Referral Form" at bounding box center [362, 172] width 90 height 17
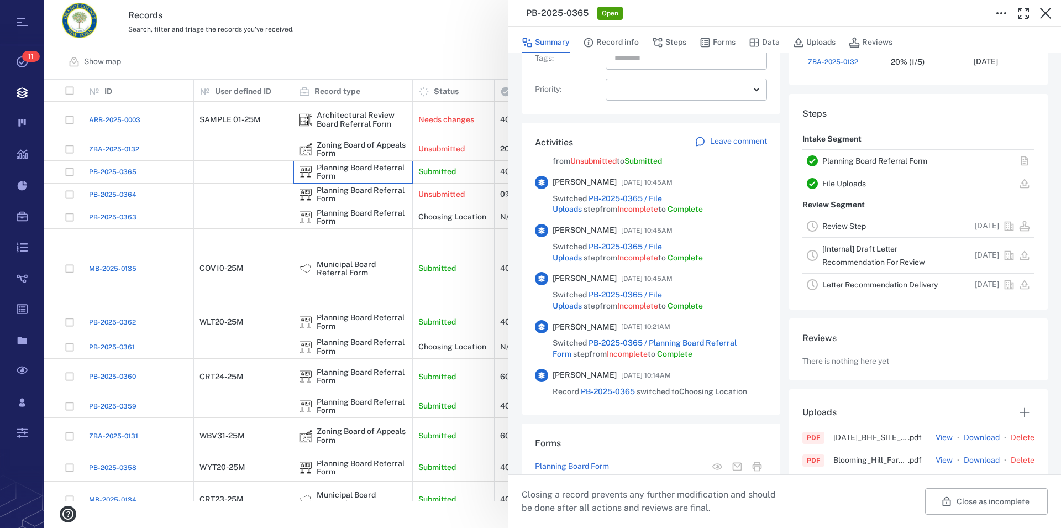
scroll to position [231, 0]
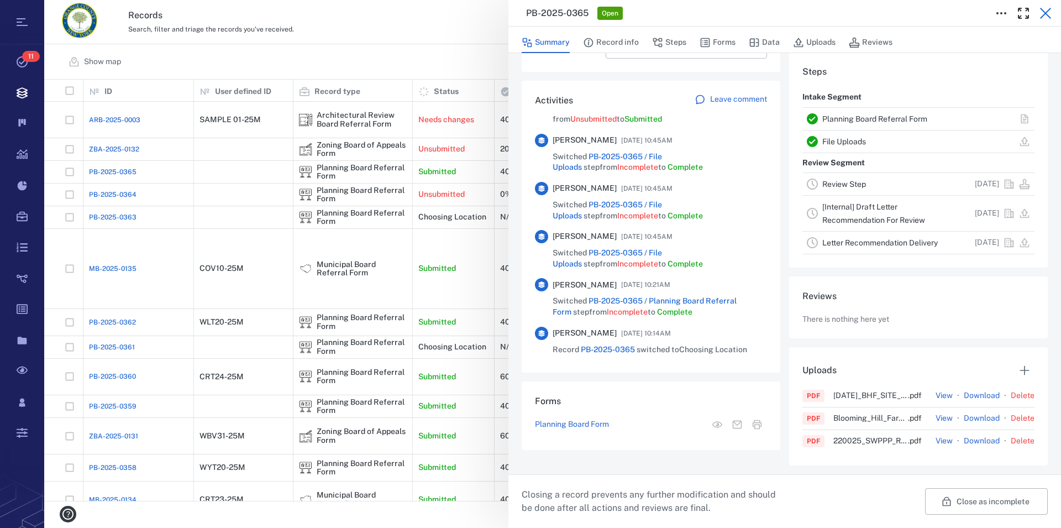
click at [761, 11] on icon "button" at bounding box center [1045, 13] width 13 height 13
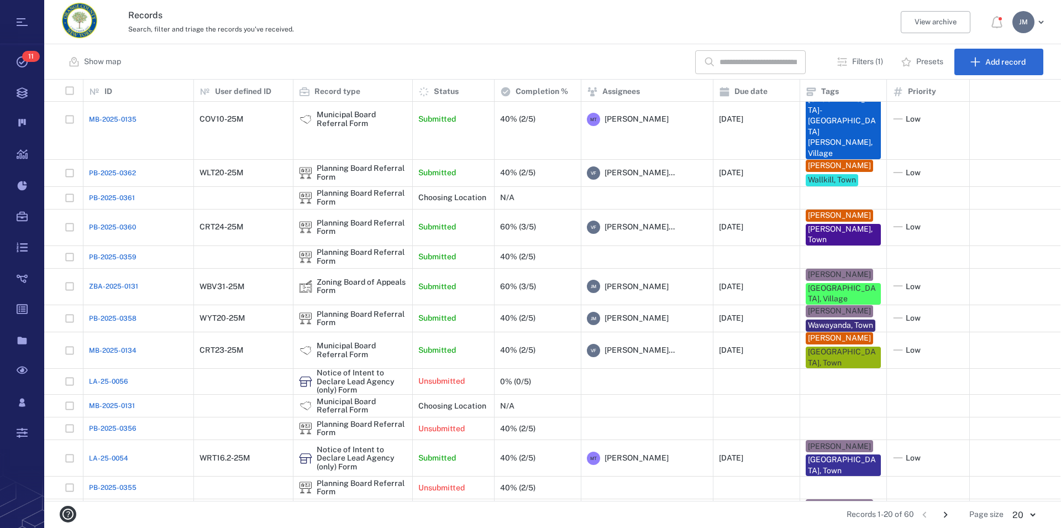
scroll to position [159, 0]
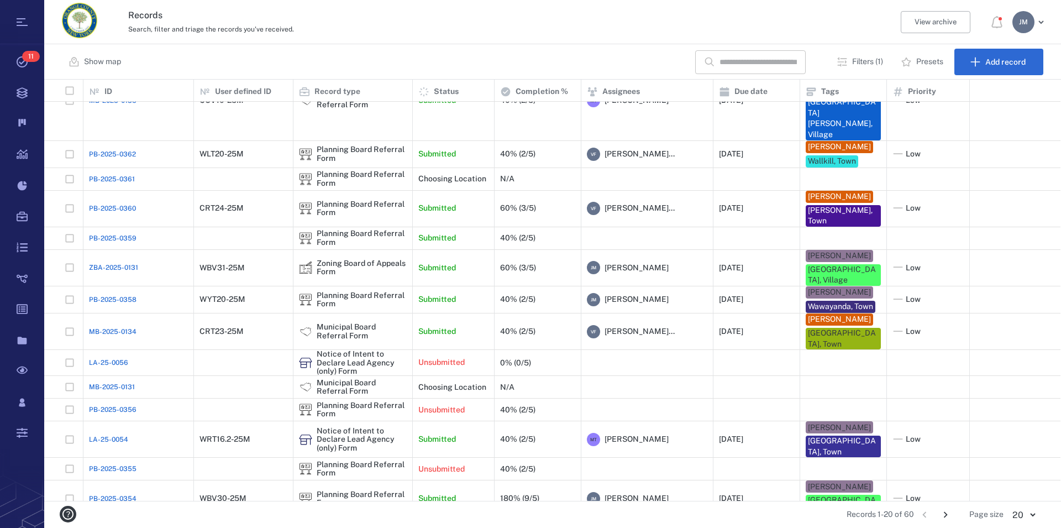
click at [761, 513] on icon "Go to next page" at bounding box center [946, 515] width 12 height 12
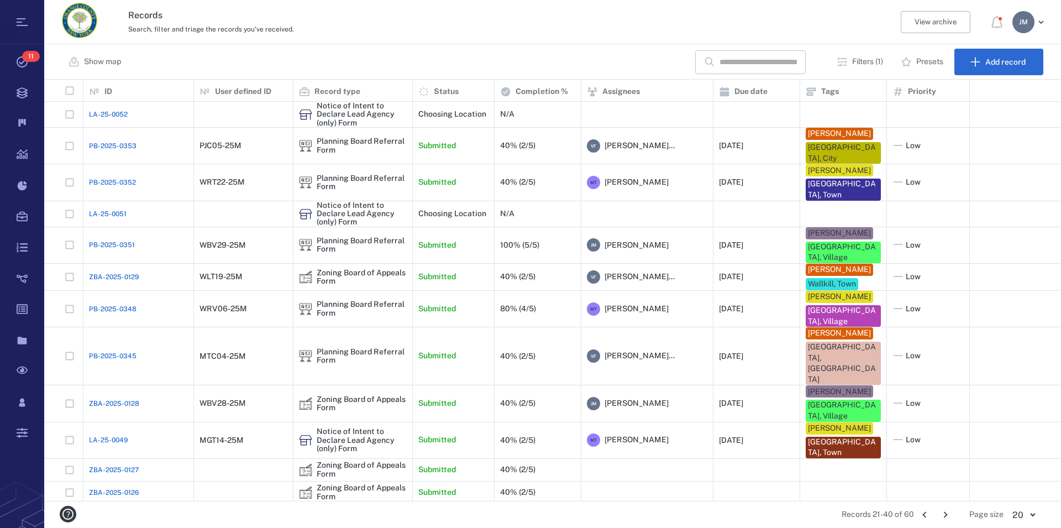
scroll to position [53, 0]
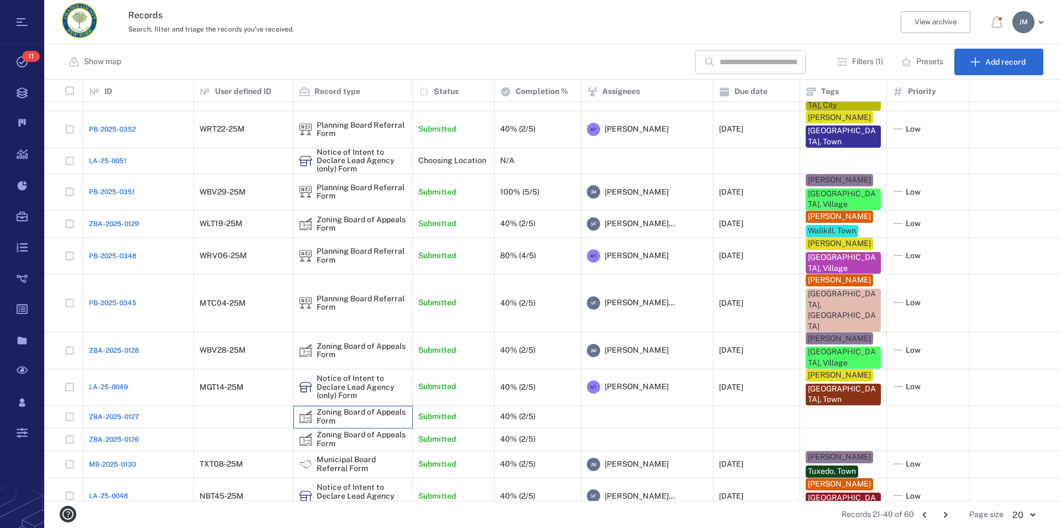
click at [363, 408] on div "Zoning Board of Appeals Form" at bounding box center [362, 416] width 90 height 17
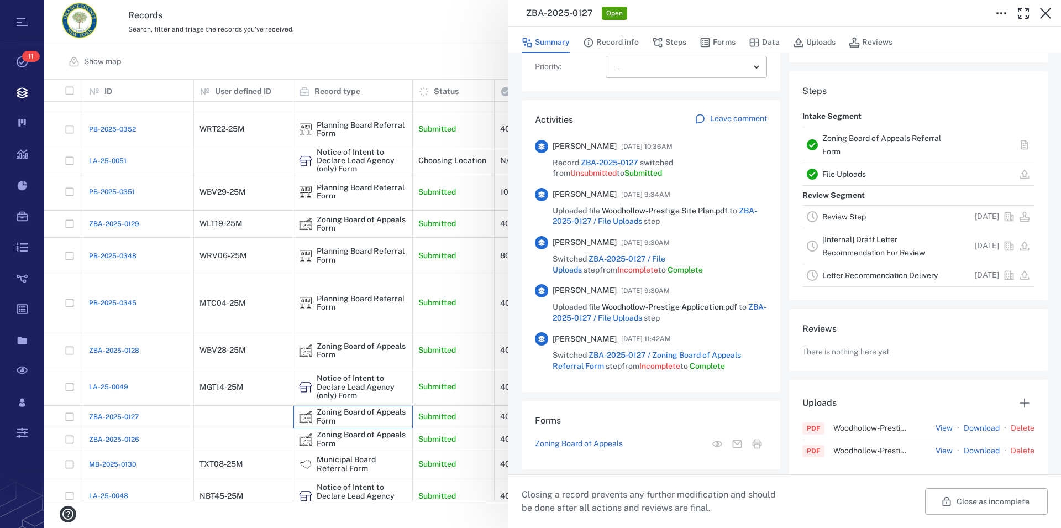
scroll to position [222, 0]
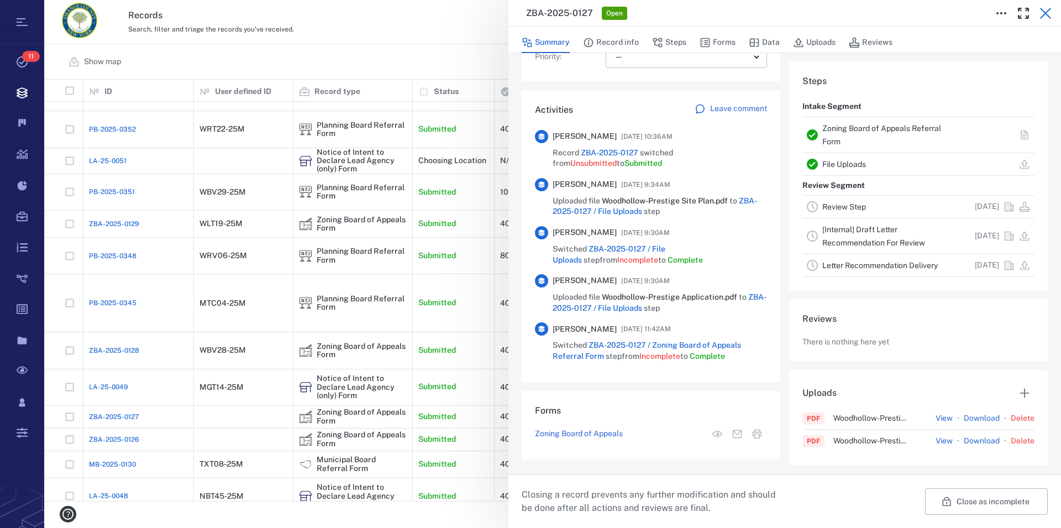
click at [761, 16] on icon "button" at bounding box center [1045, 13] width 13 height 13
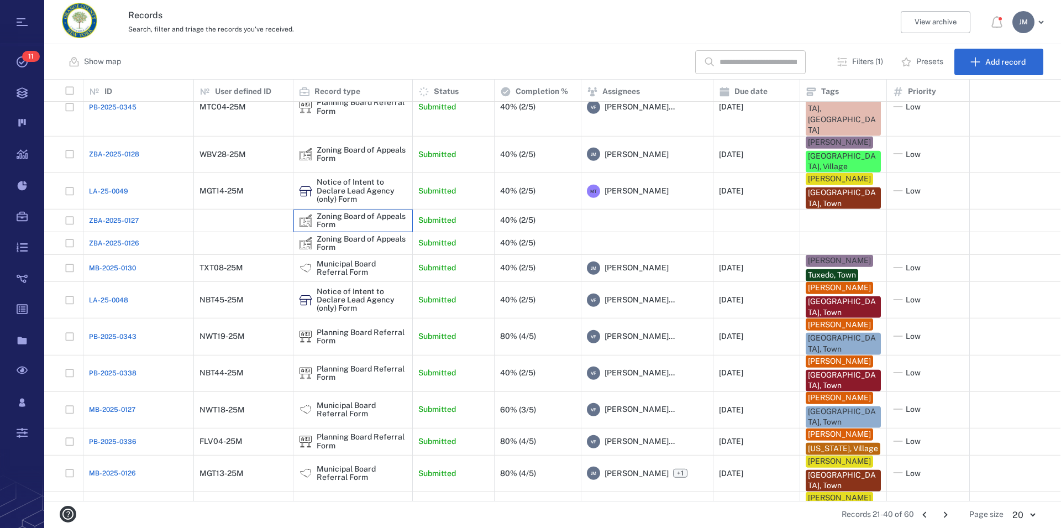
scroll to position [255, 0]
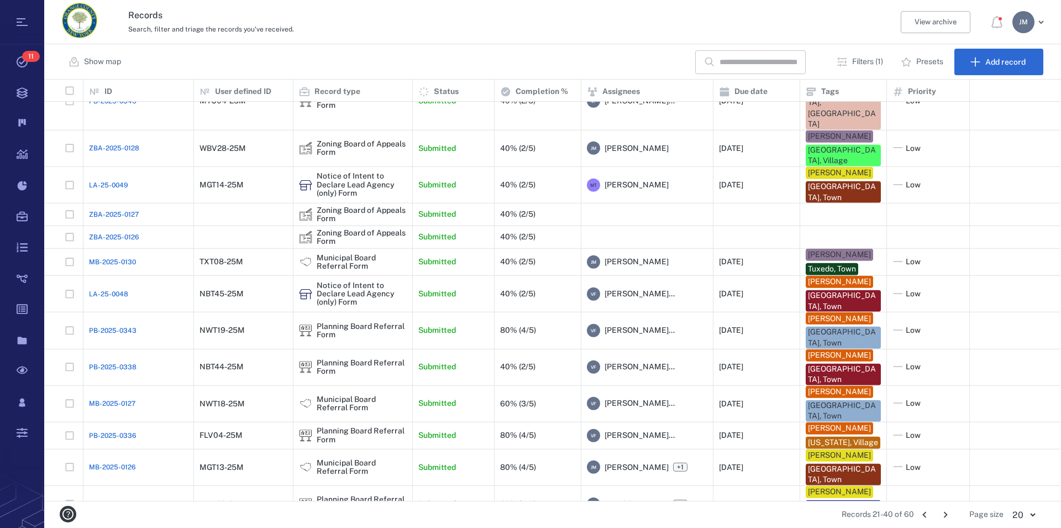
click at [761, 512] on icon "Go to next page" at bounding box center [946, 515] width 4 height 6
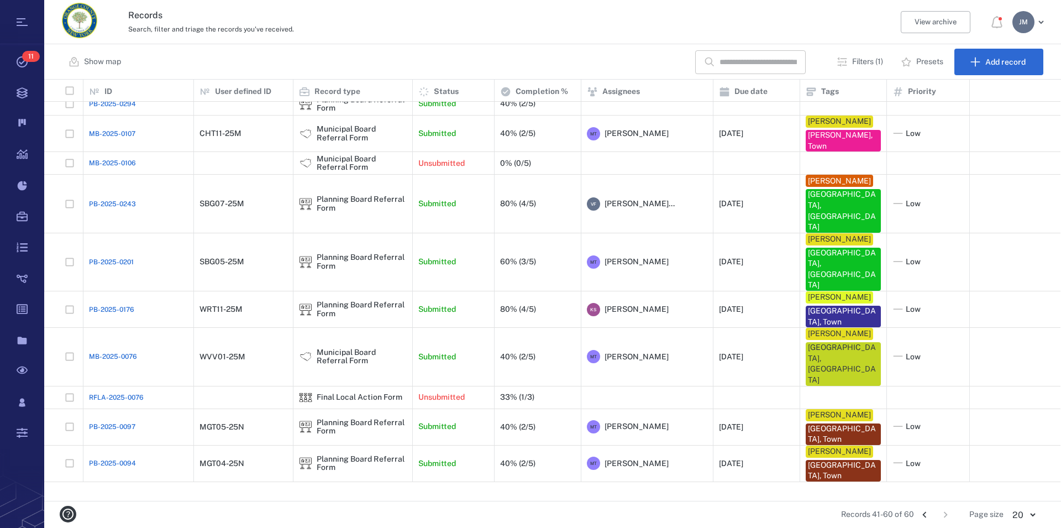
scroll to position [0, 0]
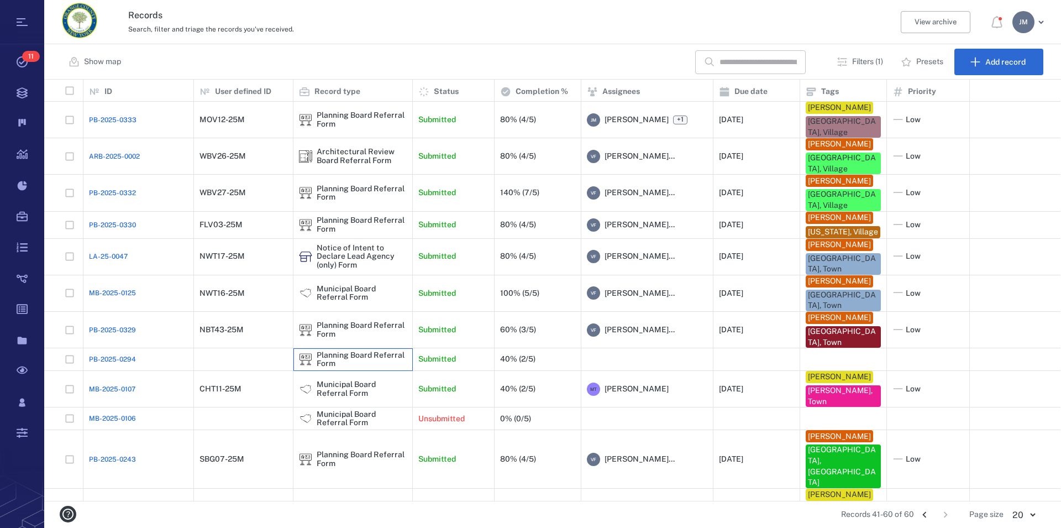
click at [371, 366] on div "Planning Board Referral Form" at bounding box center [362, 359] width 90 height 17
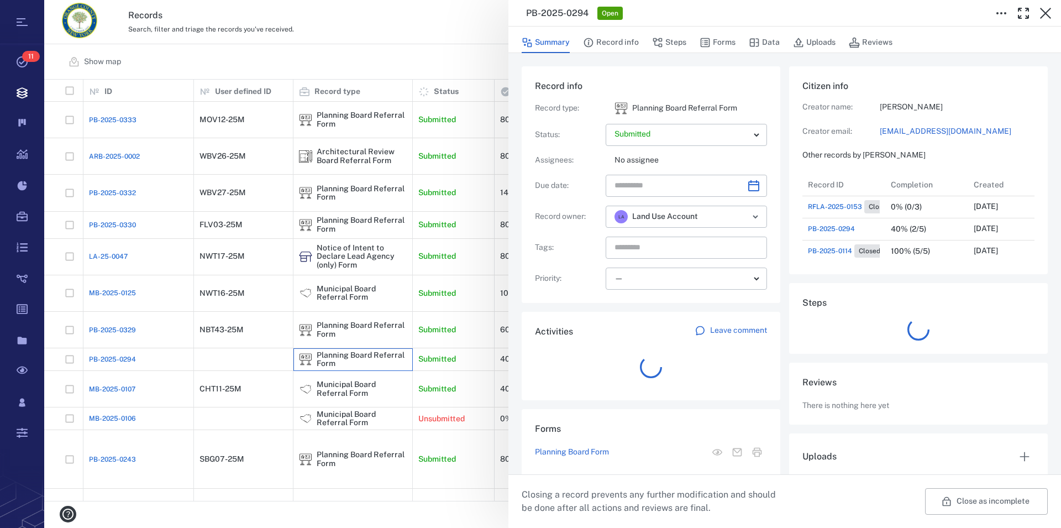
scroll to position [111, 209]
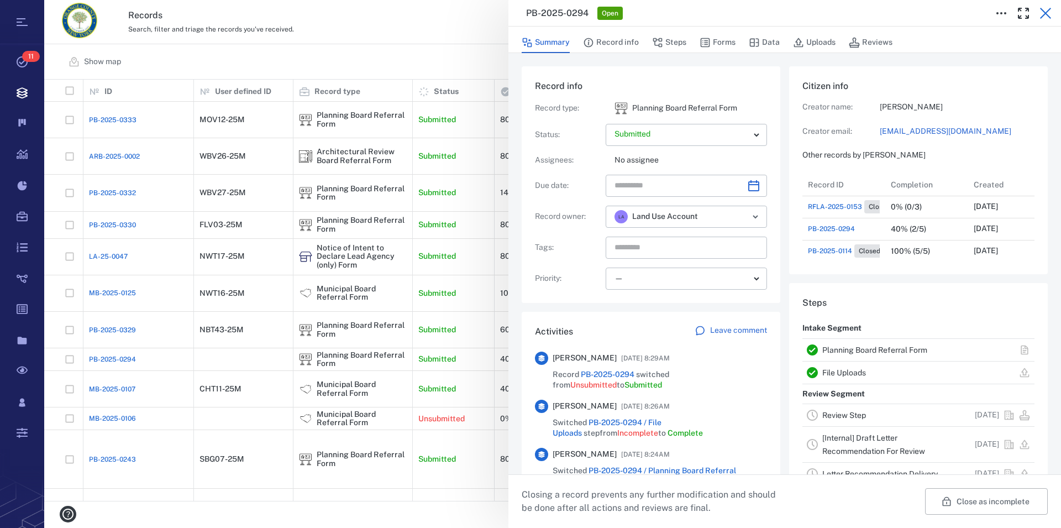
click at [761, 9] on icon "button" at bounding box center [1045, 13] width 13 height 13
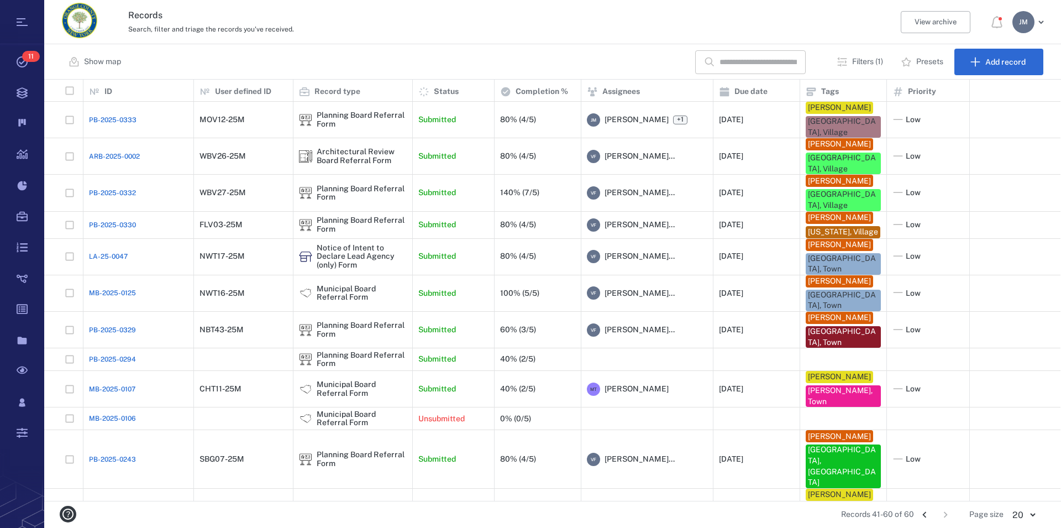
click at [761, 512] on icon "Go to previous page" at bounding box center [925, 515] width 12 height 12
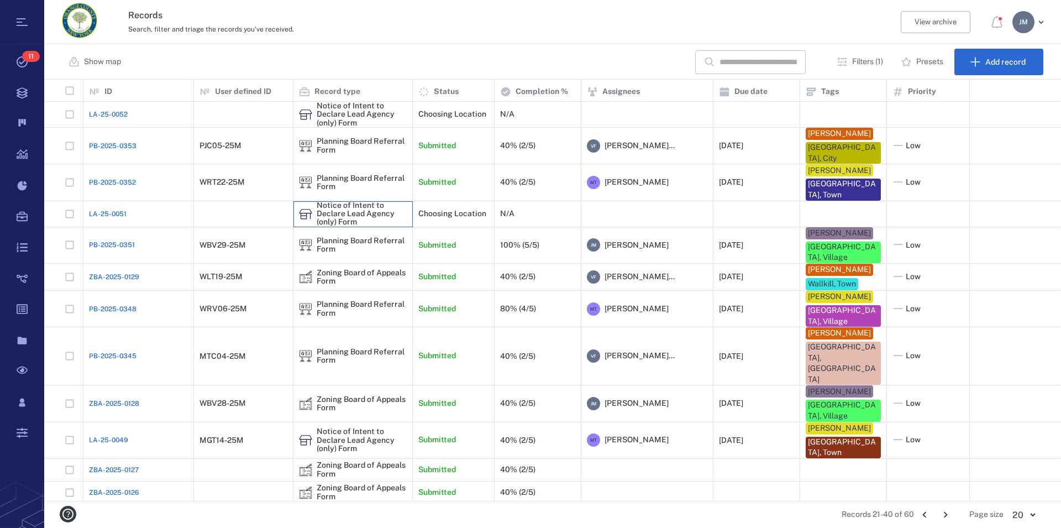
click at [340, 209] on div "Notice of Intent to Declare Lead Agency (only) Form" at bounding box center [362, 213] width 90 height 25
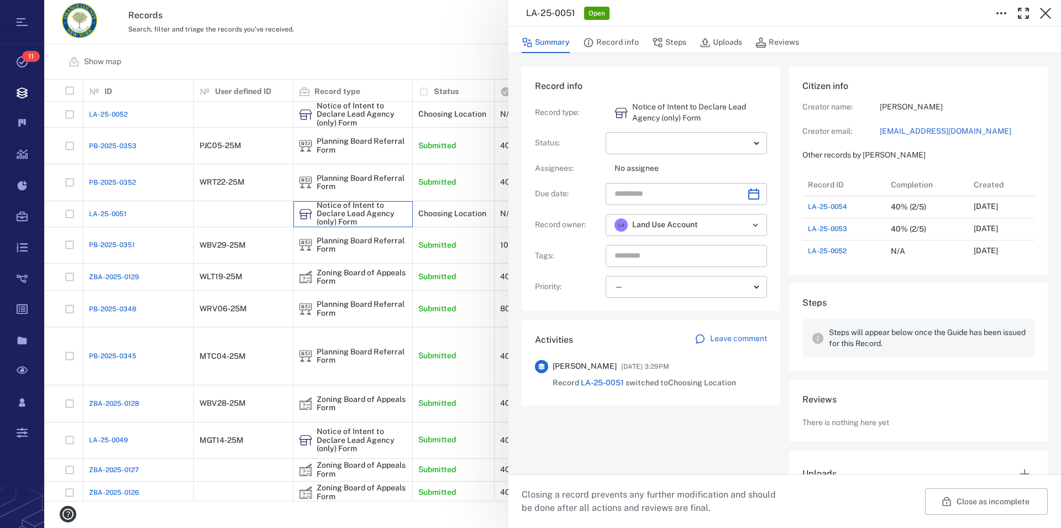
scroll to position [10, 11]
click at [761, 502] on button "Close as incomplete" at bounding box center [986, 501] width 123 height 27
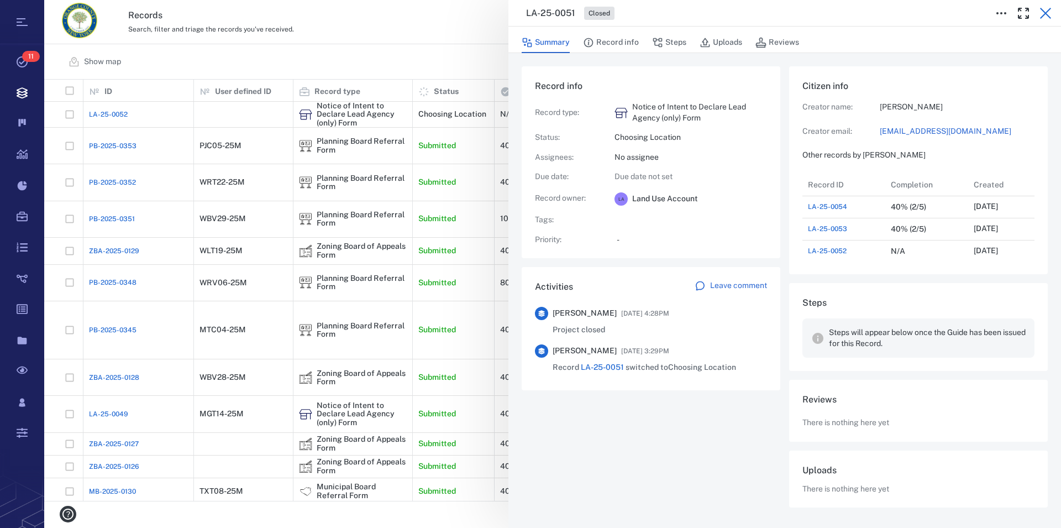
click at [761, 11] on icon "button" at bounding box center [1045, 13] width 13 height 13
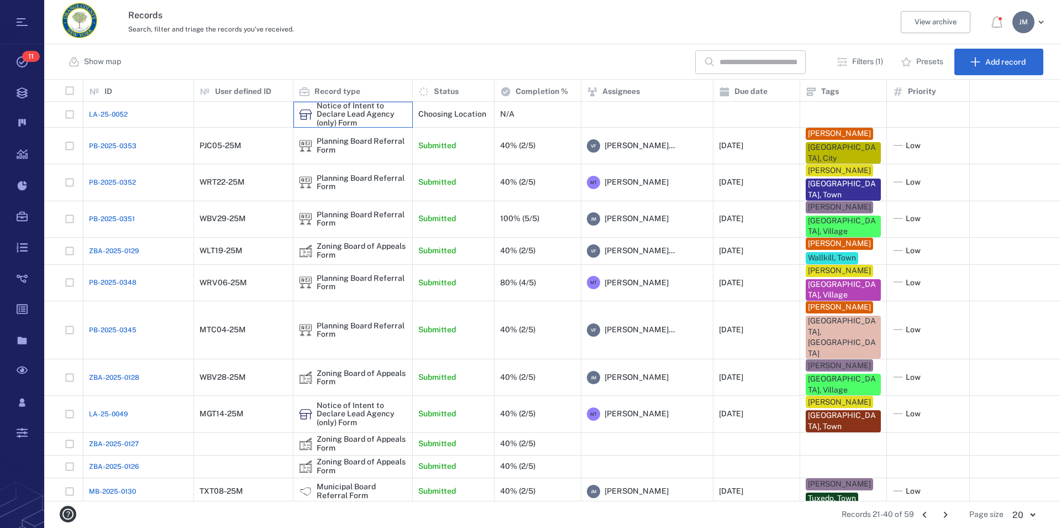
click at [322, 109] on div "Notice of Intent to Declare Lead Agency (only) Form" at bounding box center [362, 114] width 90 height 25
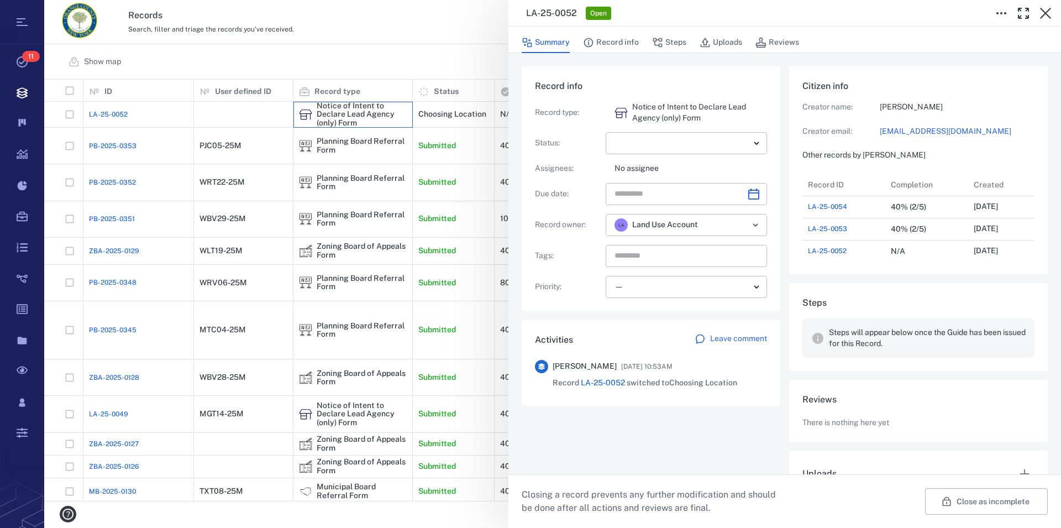
scroll to position [575, 209]
click at [761, 13] on icon "button" at bounding box center [1045, 13] width 13 height 13
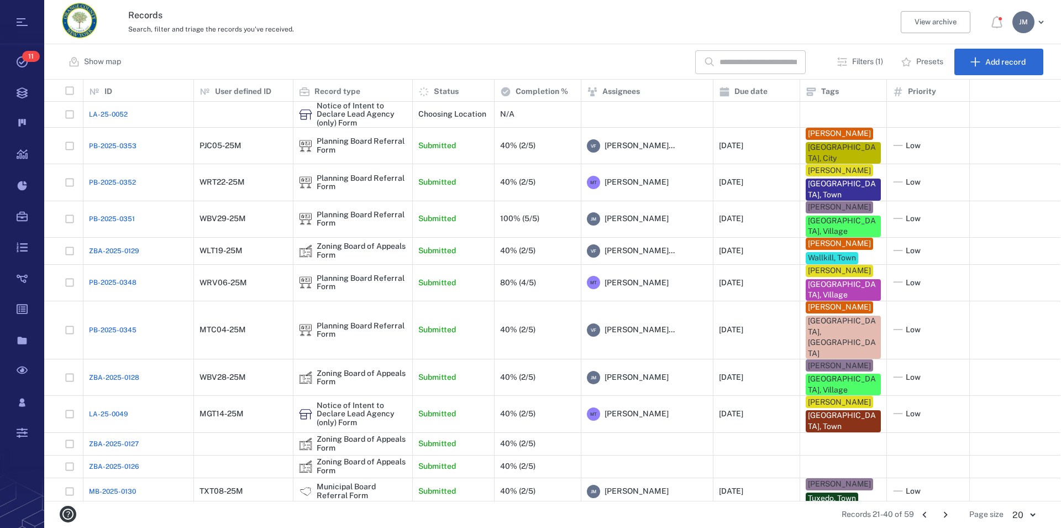
click at [761, 515] on icon "Go to previous page" at bounding box center [925, 515] width 12 height 12
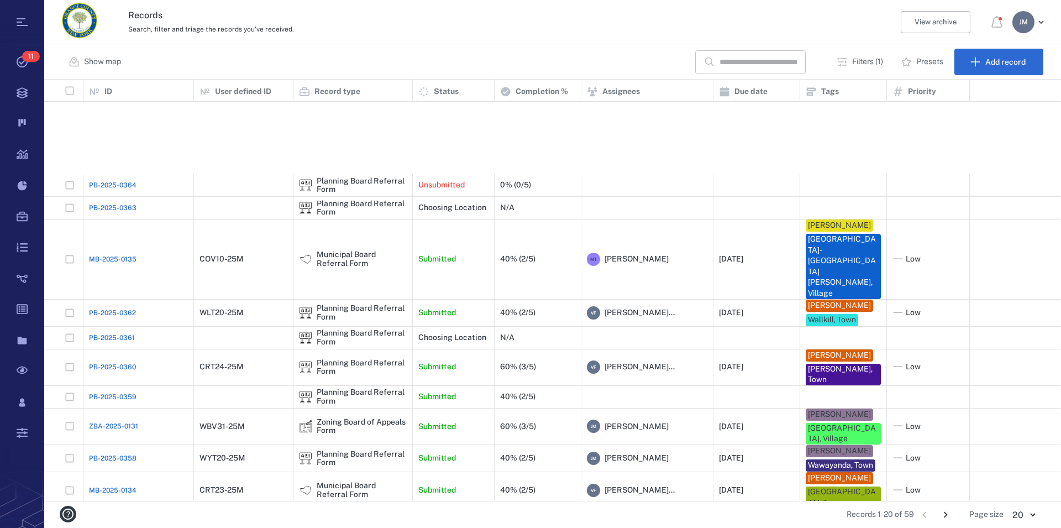
scroll to position [159, 0]
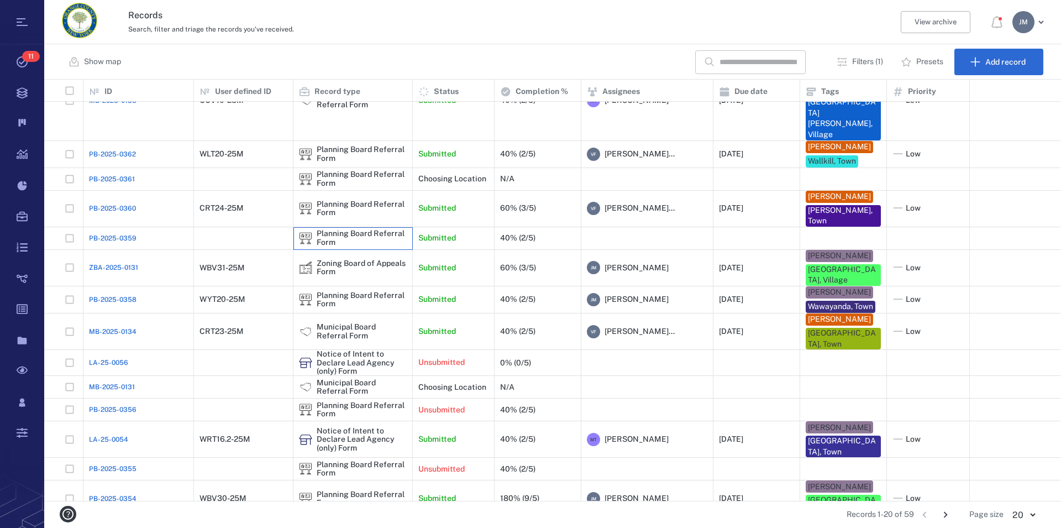
click at [359, 229] on div "Planning Board Referral Form" at bounding box center [362, 237] width 90 height 17
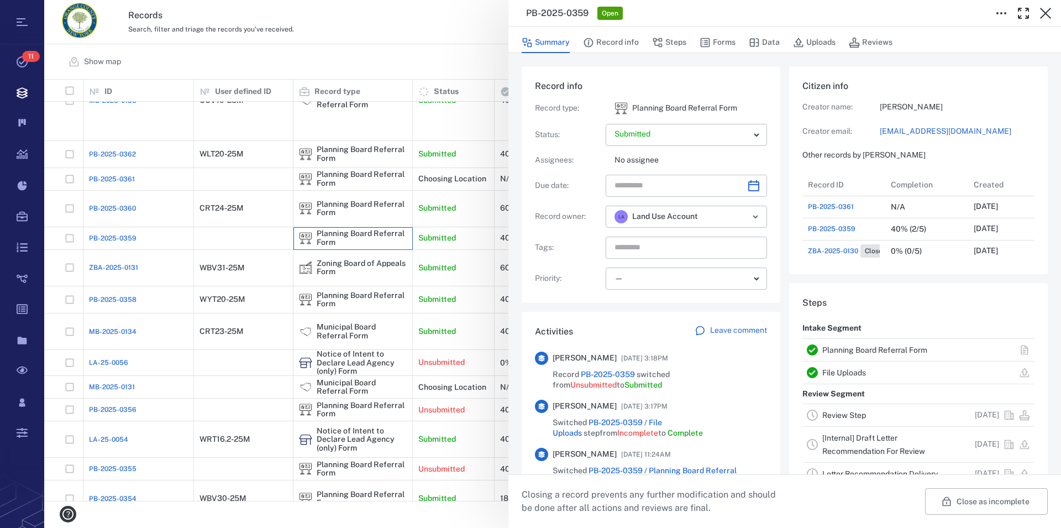
scroll to position [10, 11]
click at [761, 348] on link "Planning Board Referral Form" at bounding box center [875, 349] width 105 height 9
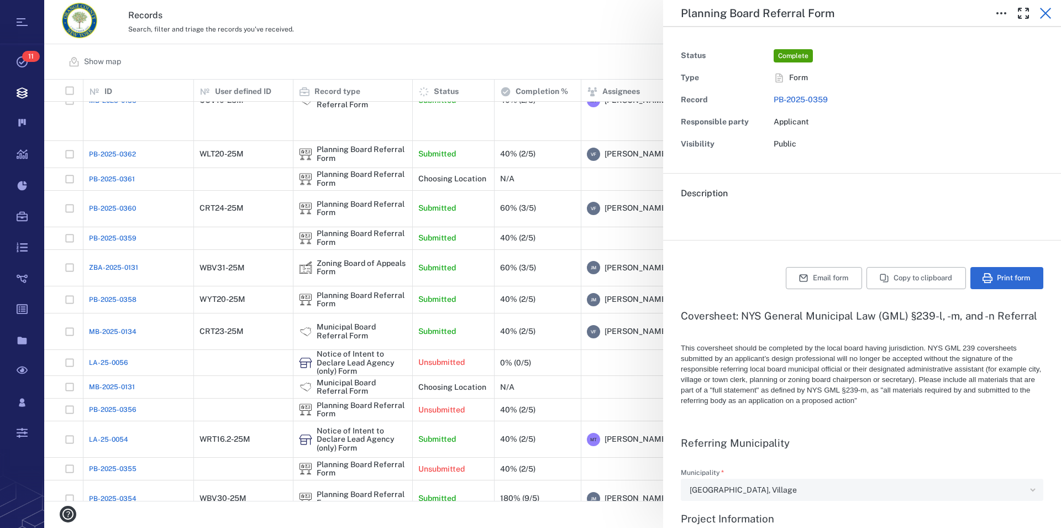
click at [761, 15] on icon "button" at bounding box center [1045, 13] width 13 height 13
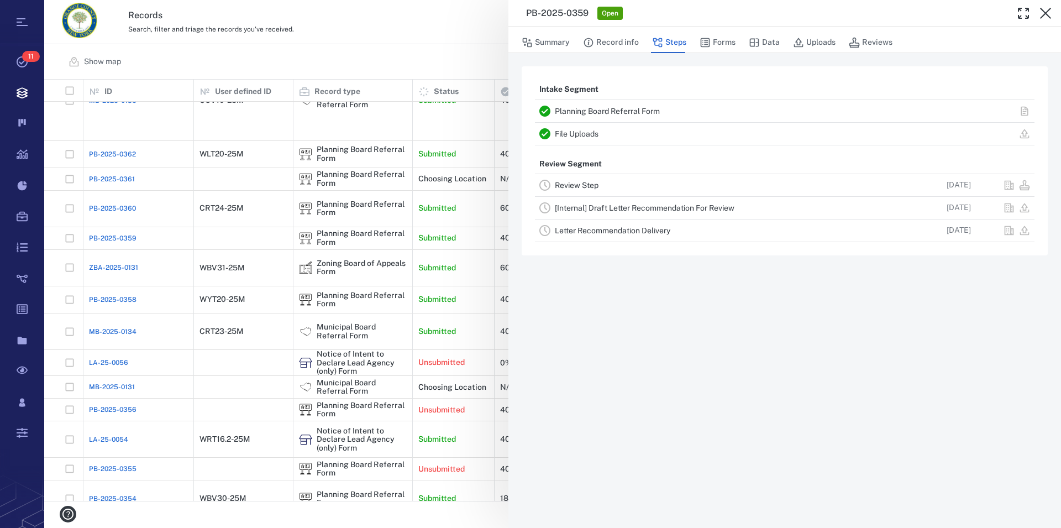
click at [761, 15] on icon "button" at bounding box center [1045, 13] width 13 height 13
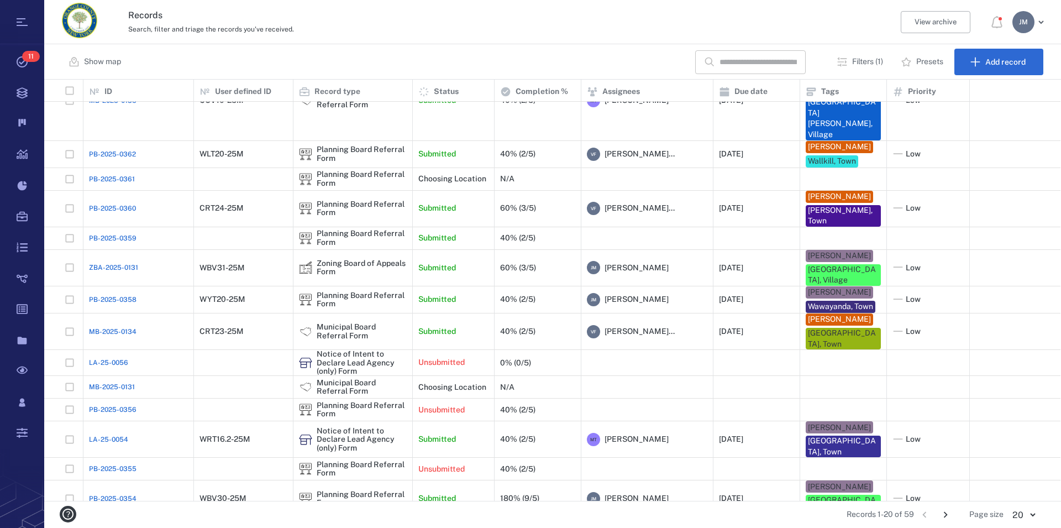
click at [761, 26] on div "J M" at bounding box center [1024, 22] width 22 height 22
click at [761, 98] on li "Log out" at bounding box center [989, 96] width 118 height 27
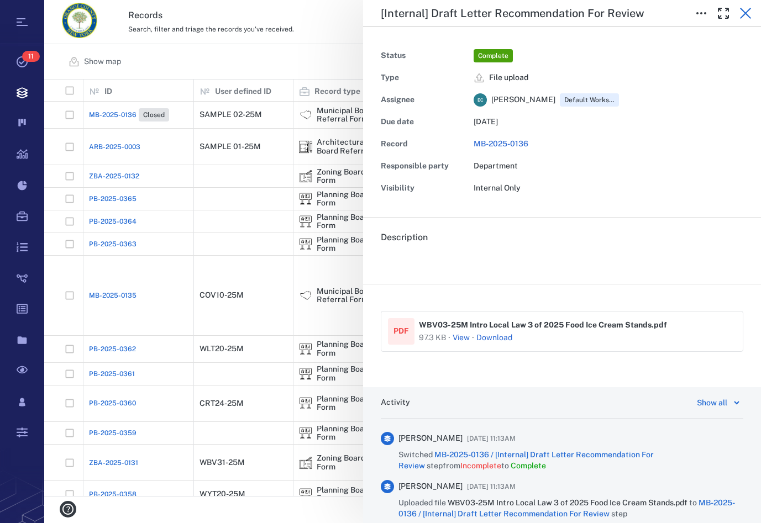
click at [746, 16] on icon "button" at bounding box center [745, 13] width 13 height 13
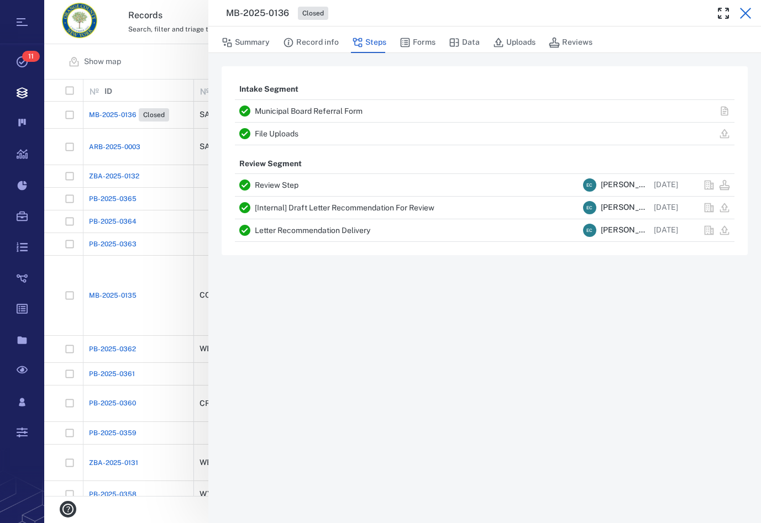
click at [743, 15] on icon "button" at bounding box center [745, 13] width 13 height 13
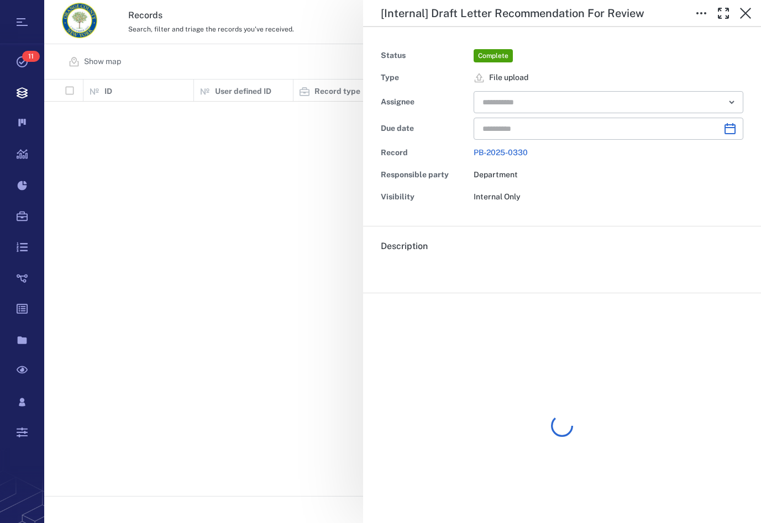
type input "**********"
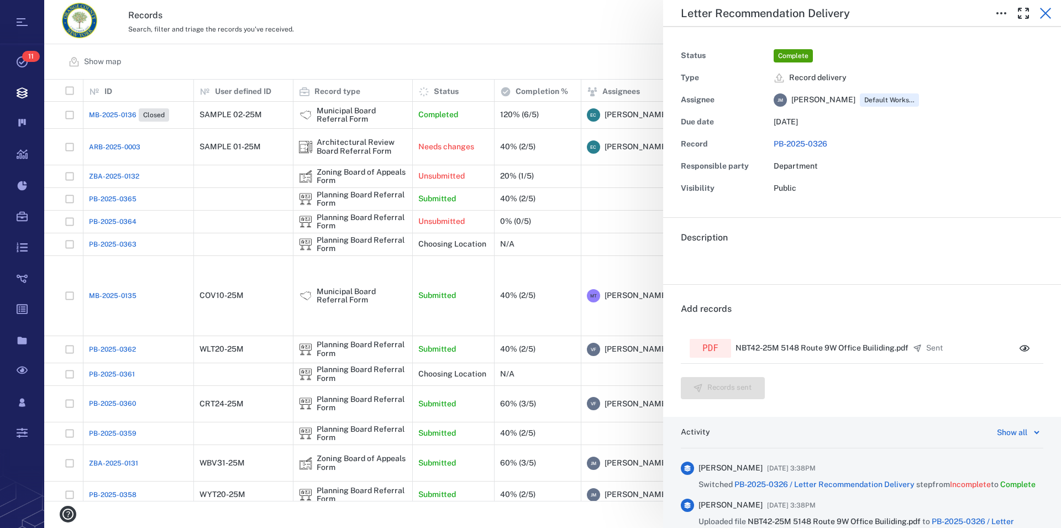
click at [1049, 7] on icon "button" at bounding box center [1045, 13] width 13 height 13
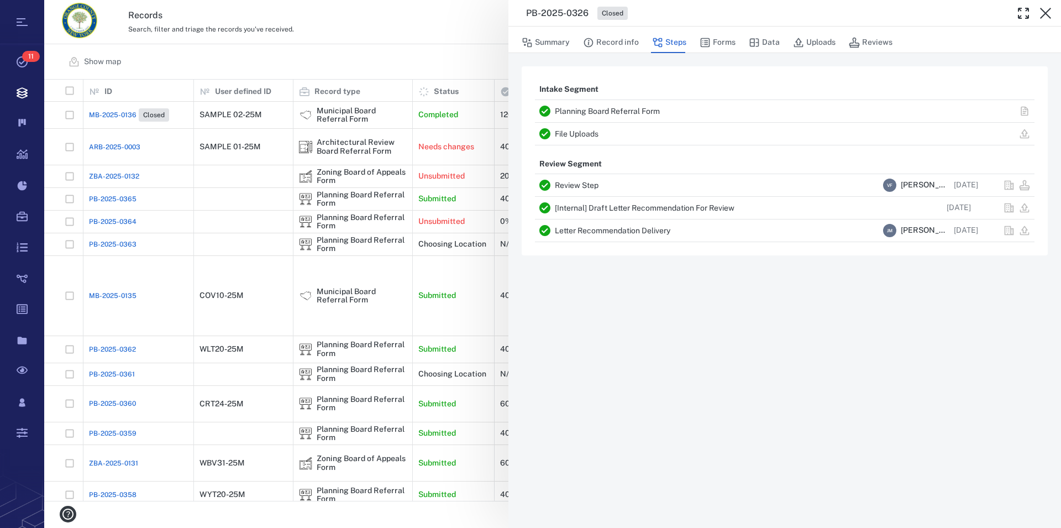
click at [599, 111] on link "Planning Board Referral Form" at bounding box center [607, 111] width 105 height 9
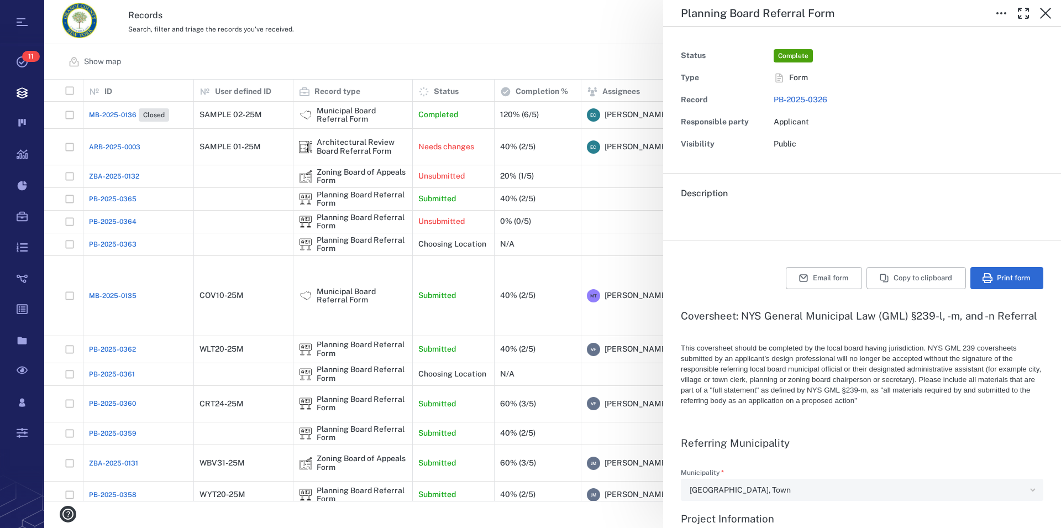
type textarea "*"
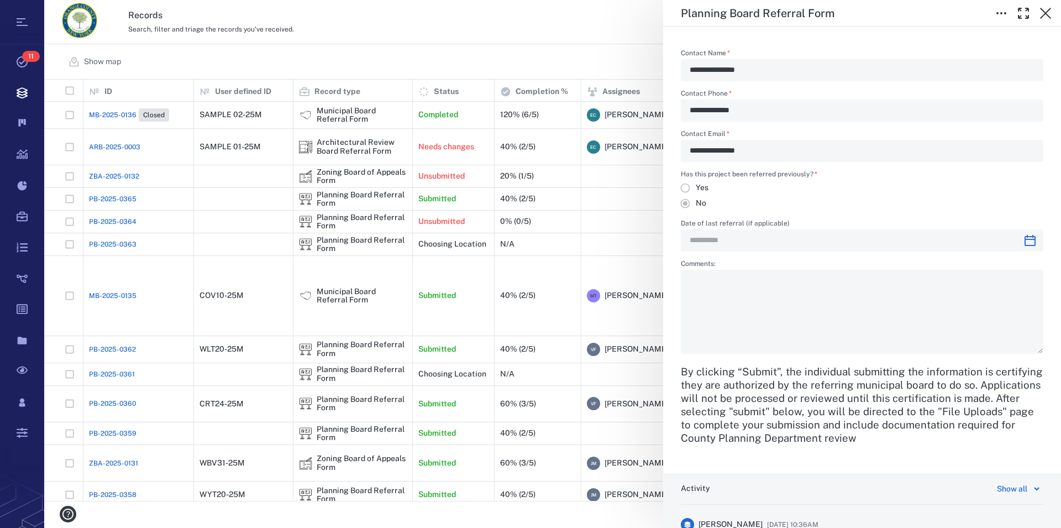
scroll to position [2080, 0]
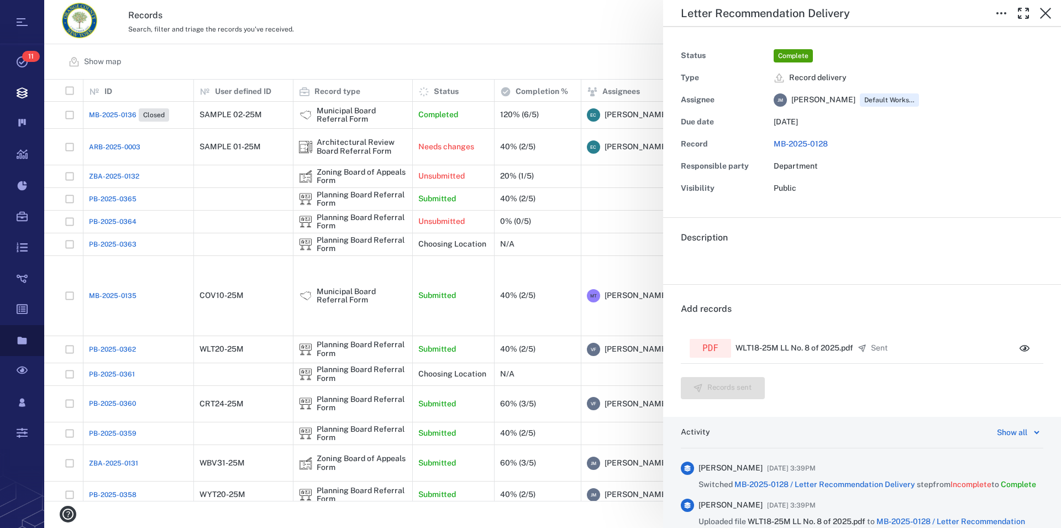
scroll to position [412, 1007]
click at [1046, 14] on icon "button" at bounding box center [1045, 13] width 13 height 13
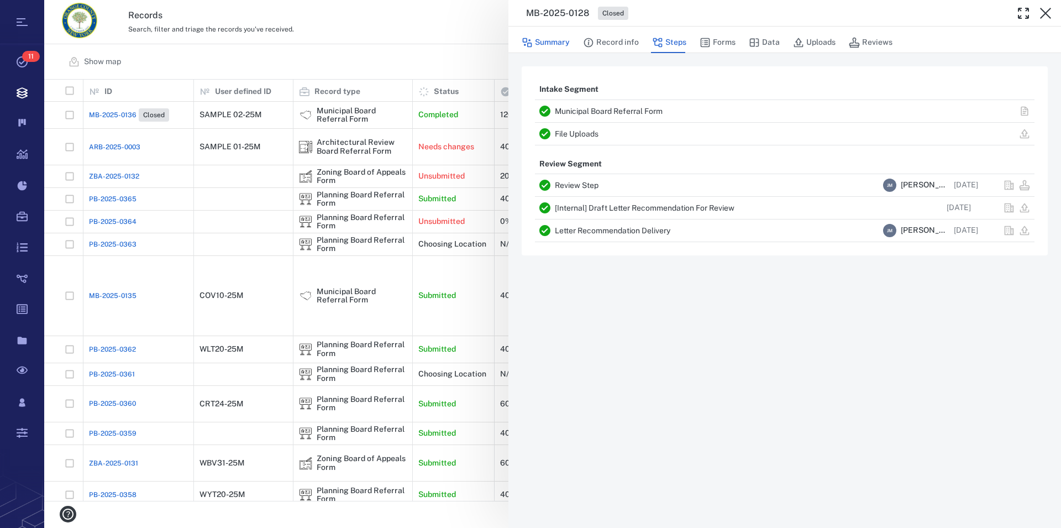
click at [541, 41] on button "Summary" at bounding box center [546, 42] width 48 height 21
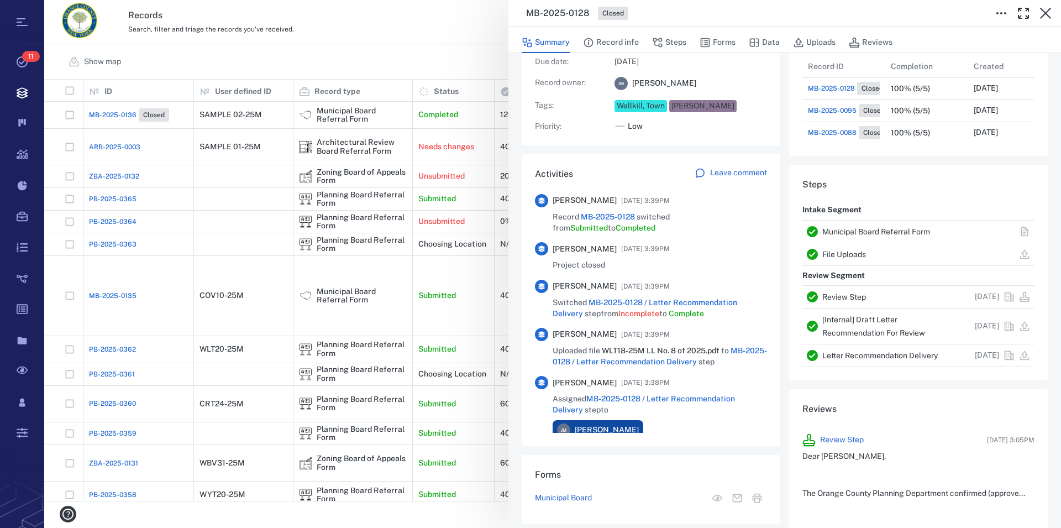
scroll to position [95, 0]
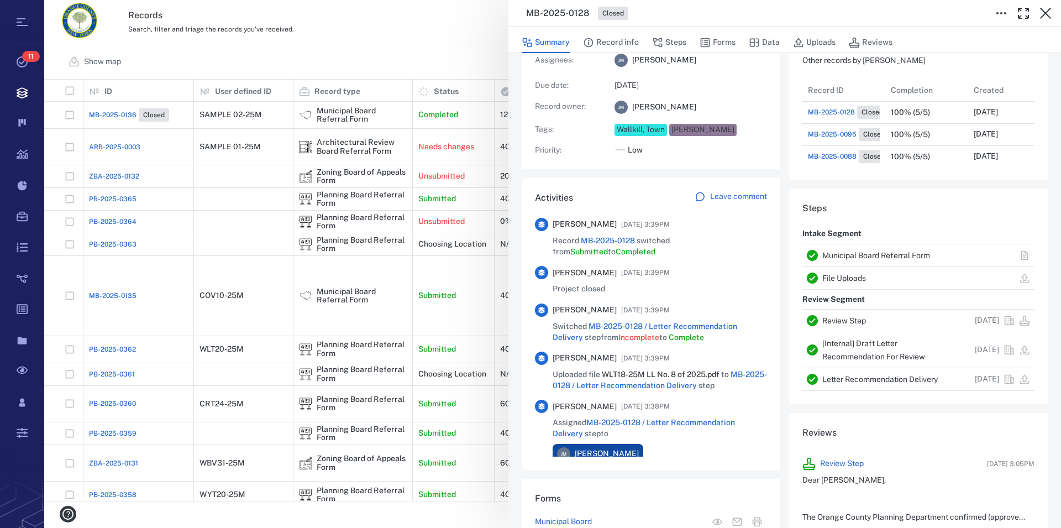
click at [839, 252] on link "Municipal Board Referral Form" at bounding box center [877, 255] width 108 height 9
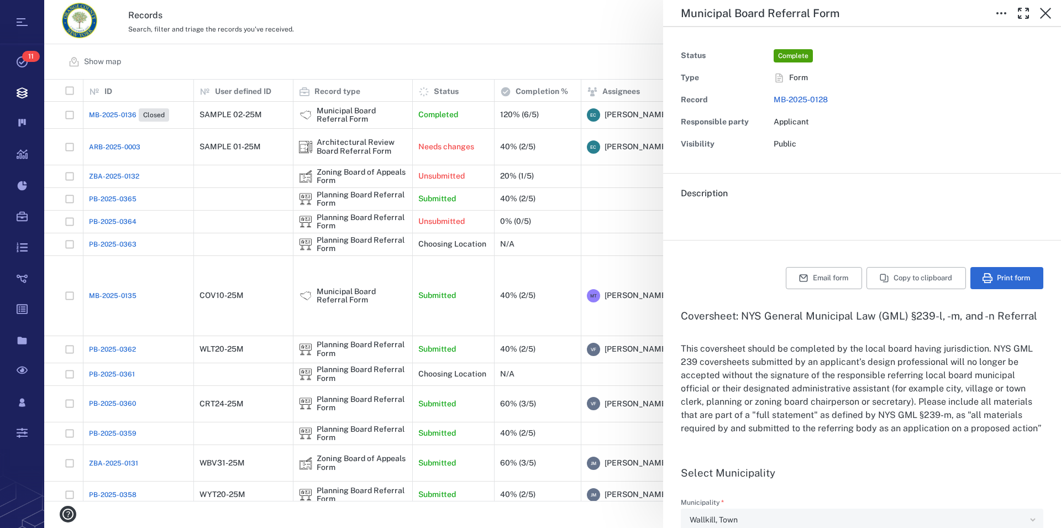
type input "**********"
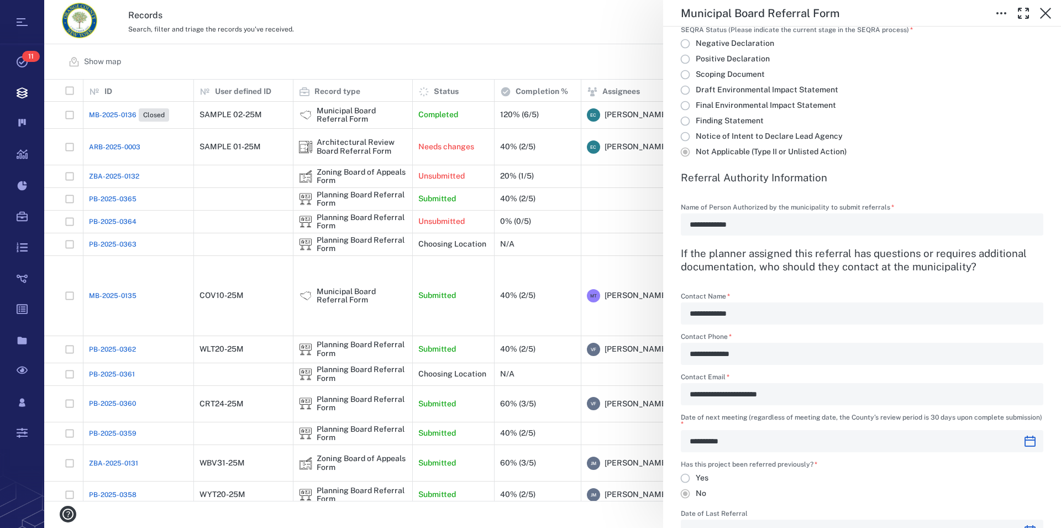
scroll to position [1386, 0]
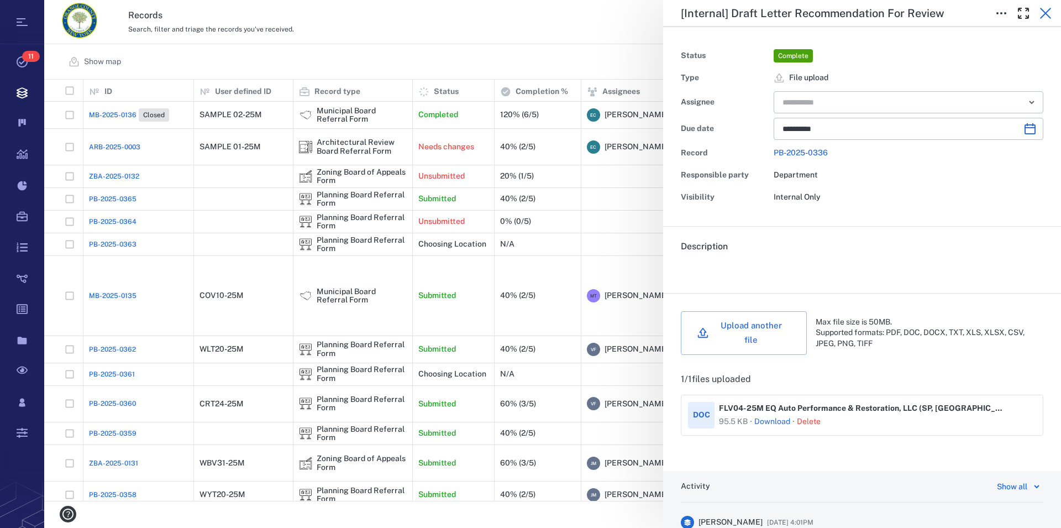
click at [1045, 13] on icon "button" at bounding box center [1045, 13] width 11 height 11
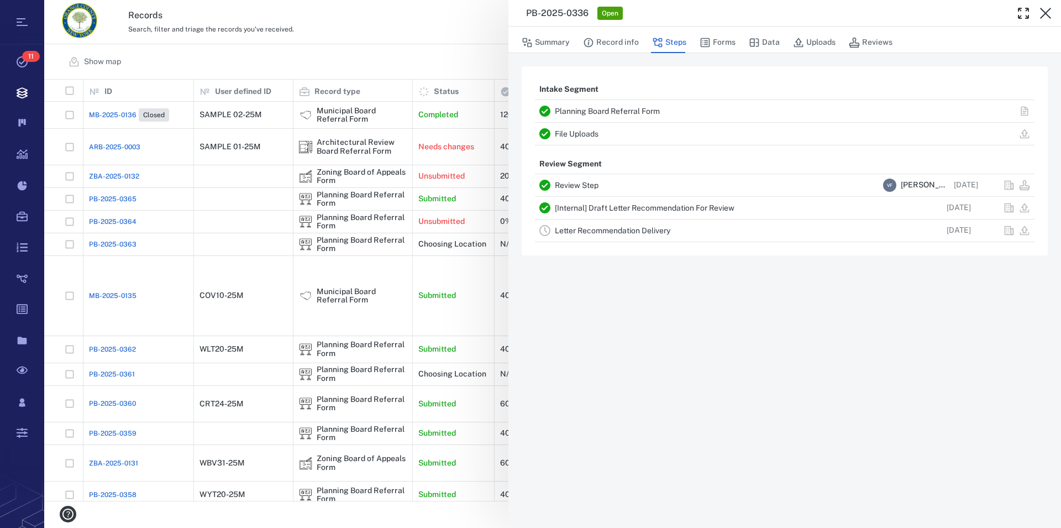
click at [1045, 13] on icon "button" at bounding box center [1045, 13] width 11 height 11
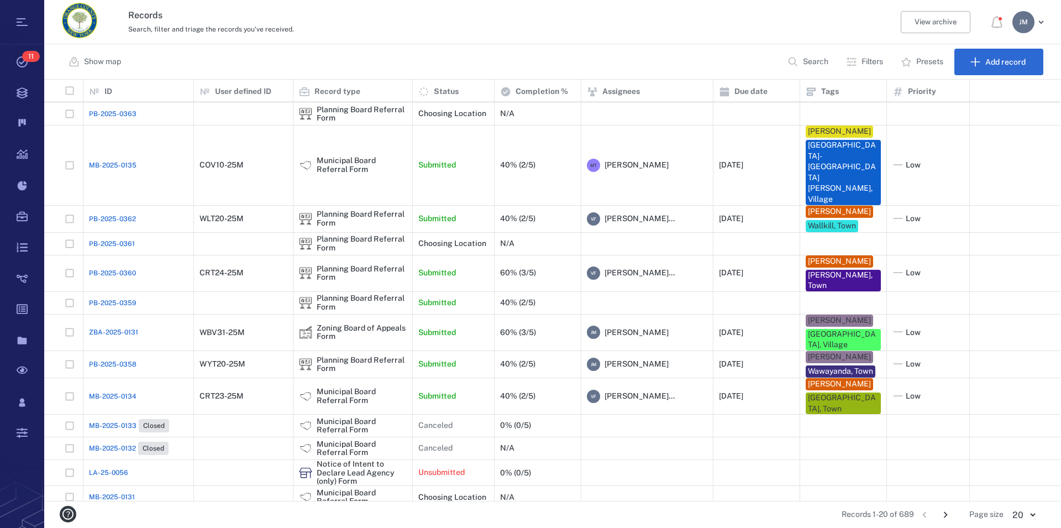
scroll to position [139, 0]
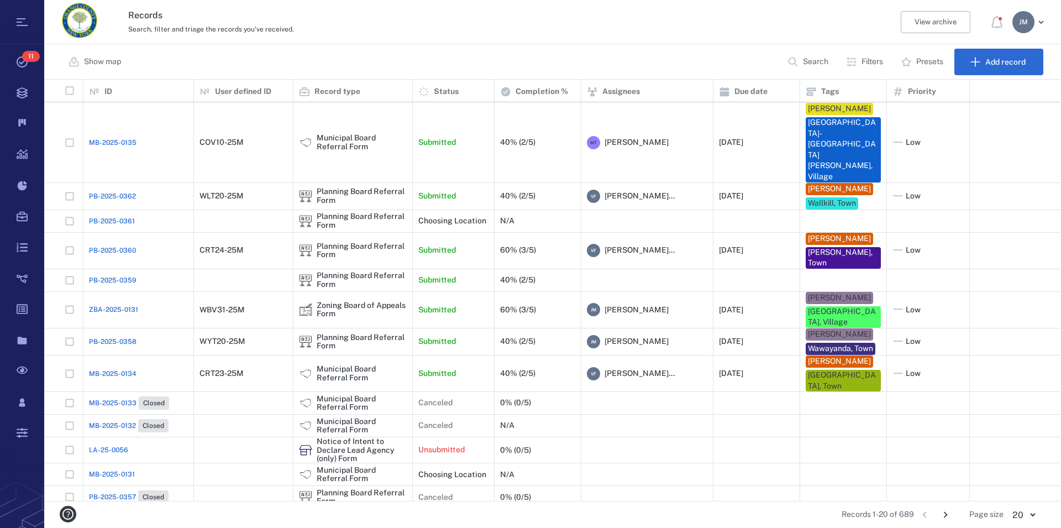
click at [818, 61] on p "Search" at bounding box center [815, 61] width 25 height 11
click at [867, 58] on p "Filters" at bounding box center [873, 61] width 22 height 11
